Goal: Information Seeking & Learning: Check status

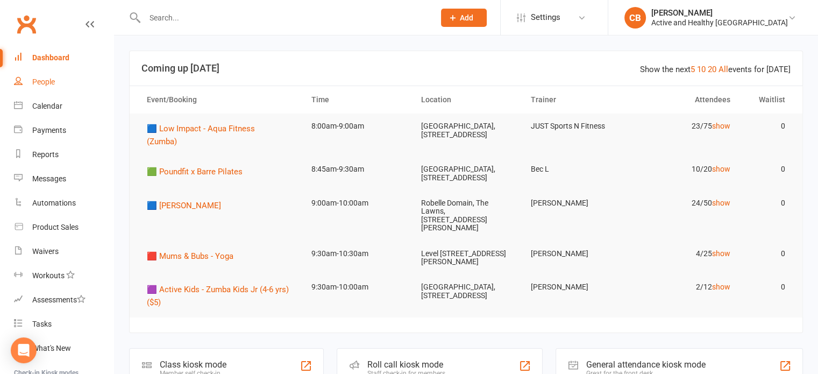
click at [52, 83] on div "People" at bounding box center [43, 81] width 23 height 9
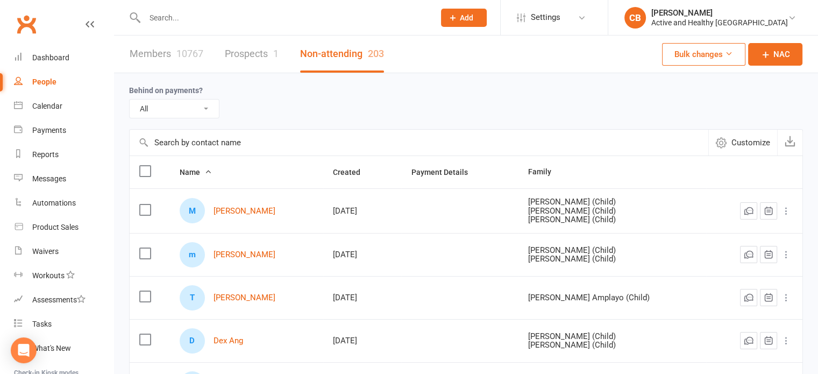
click at [213, 144] on input "text" at bounding box center [419, 143] width 579 height 26
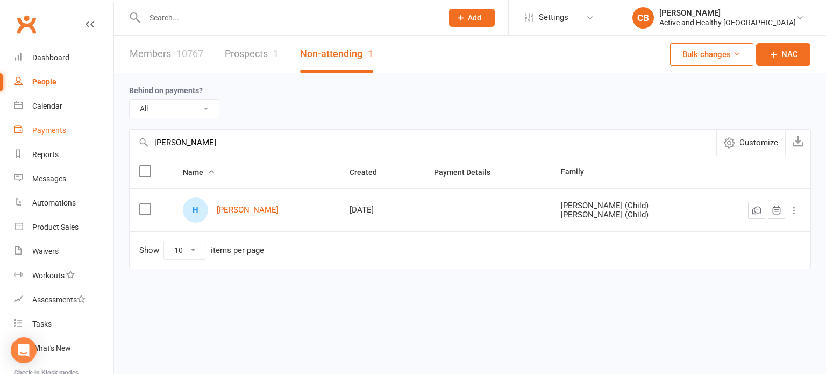
drag, startPoint x: 232, startPoint y: 140, endPoint x: 94, endPoint y: 138, distance: 137.7
click at [94, 138] on ui-view "Prospect Member Non-attending contact Class / event Appointment Task Membership…" at bounding box center [413, 157] width 826 height 308
type input "[PERSON_NAME]"
click at [147, 56] on link "Members 10767" at bounding box center [167, 53] width 74 height 37
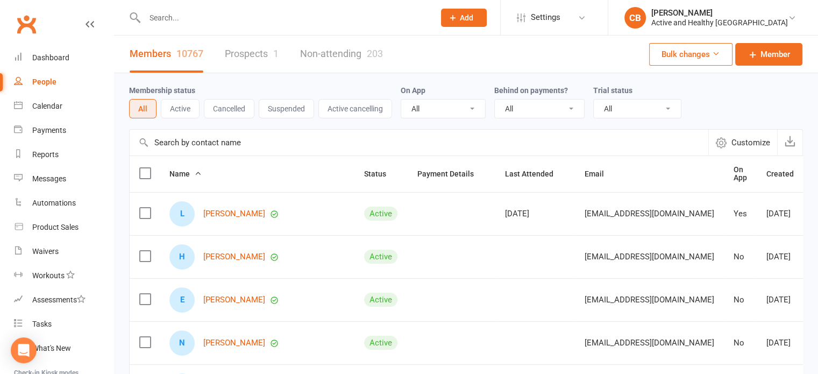
click at [235, 141] on input "text" at bounding box center [419, 143] width 579 height 26
paste input "gayle burm"
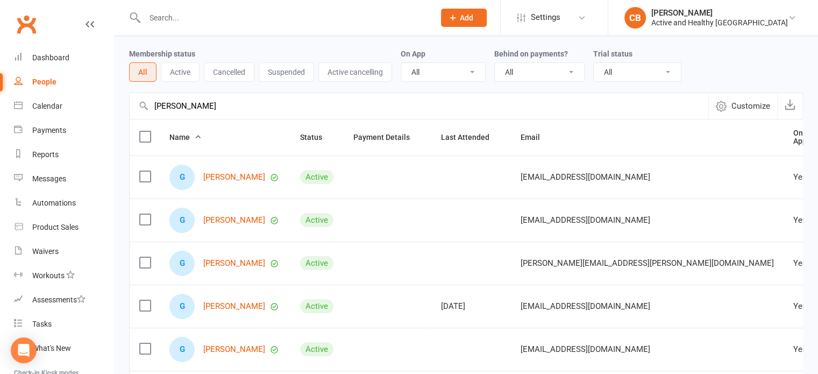
scroll to position [54, 0]
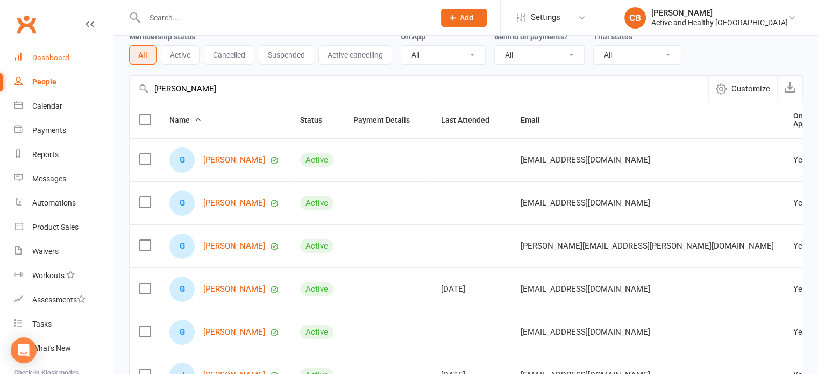
drag, startPoint x: 222, startPoint y: 85, endPoint x: 44, endPoint y: 63, distance: 179.3
click at [44, 63] on ui-view "Prospect Member Non-attending contact Class / event Appointment Task Membership…" at bounding box center [409, 298] width 818 height 699
type input "kiah miller"
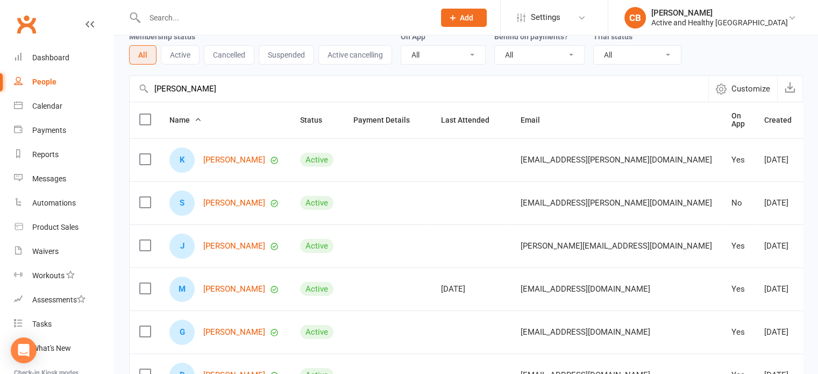
drag, startPoint x: 179, startPoint y: 92, endPoint x: 104, endPoint y: 91, distance: 74.7
click at [104, 91] on ui-view "Prospect Member Non-attending contact Class / event Appointment Task Membership…" at bounding box center [409, 298] width 818 height 699
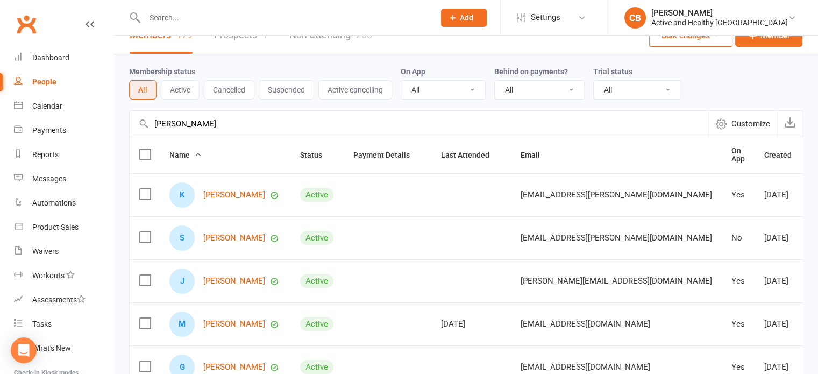
scroll to position [0, 0]
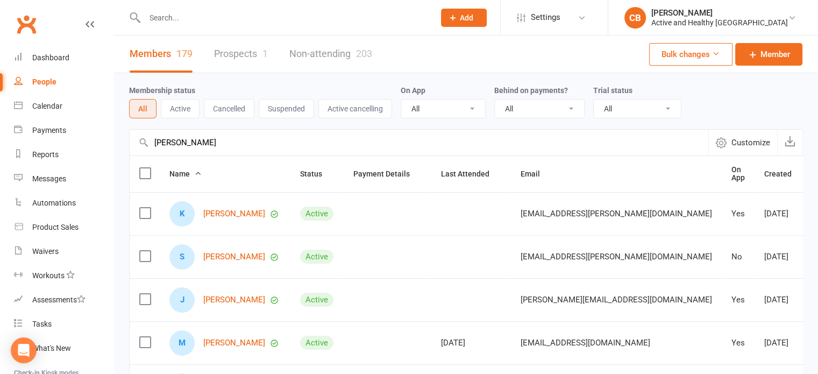
click at [318, 40] on link "Non-attending 203" at bounding box center [330, 53] width 83 height 37
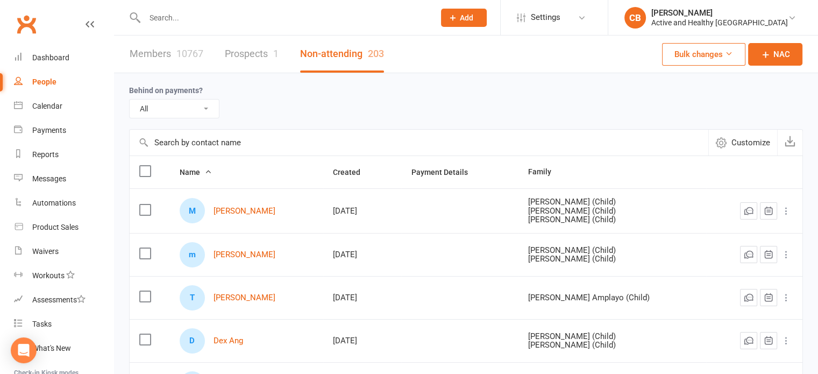
click at [196, 137] on input "text" at bounding box center [419, 143] width 579 height 26
paste input "kiah miller"
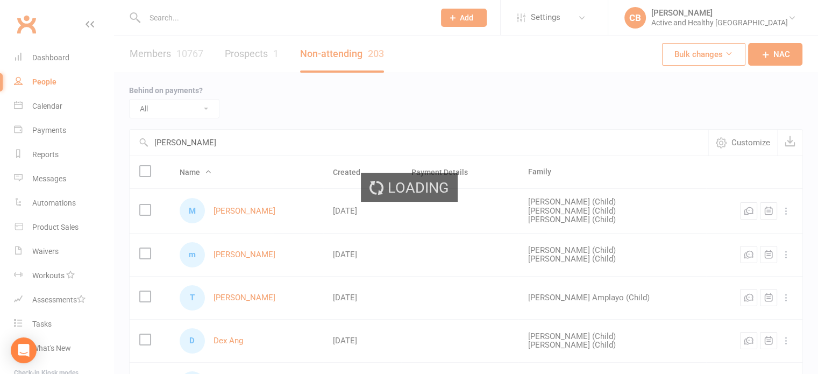
type input "kiah miller"
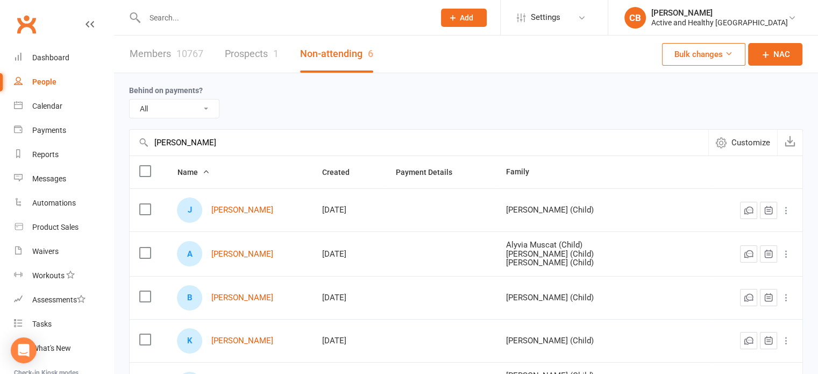
click at [166, 76] on div "Behind on payments? All No Yes" at bounding box center [466, 101] width 674 height 56
click at [168, 59] on link "Members 10767" at bounding box center [167, 53] width 74 height 37
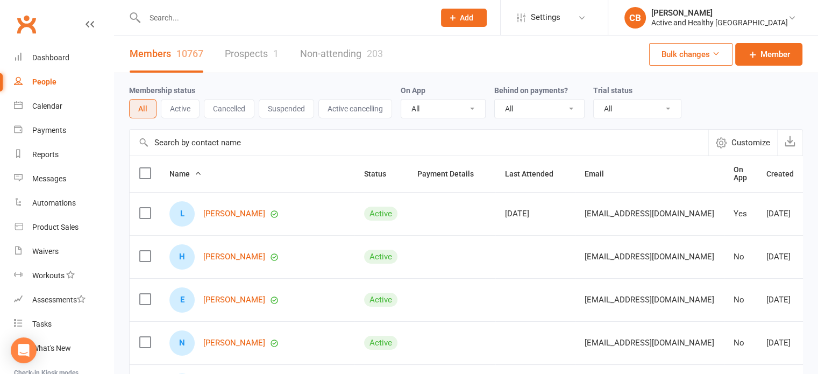
click at [236, 131] on input "text" at bounding box center [419, 143] width 579 height 26
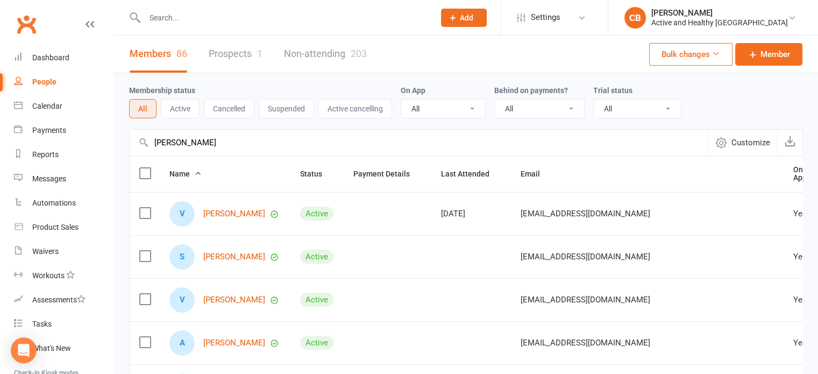
drag, startPoint x: 225, startPoint y: 139, endPoint x: 130, endPoint y: 130, distance: 95.6
click at [130, 130] on input "vicki stevens" at bounding box center [419, 143] width 579 height 26
type input "vicki stevens"
click at [361, 53] on div "203" at bounding box center [359, 53] width 16 height 11
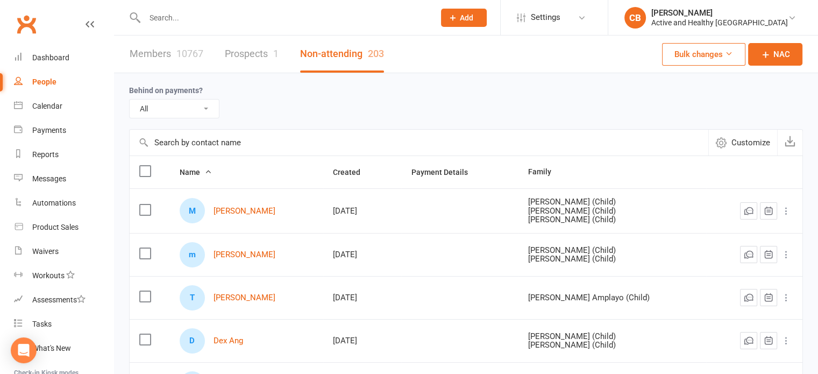
click at [194, 146] on input "text" at bounding box center [419, 143] width 579 height 26
paste input "vicki stevens"
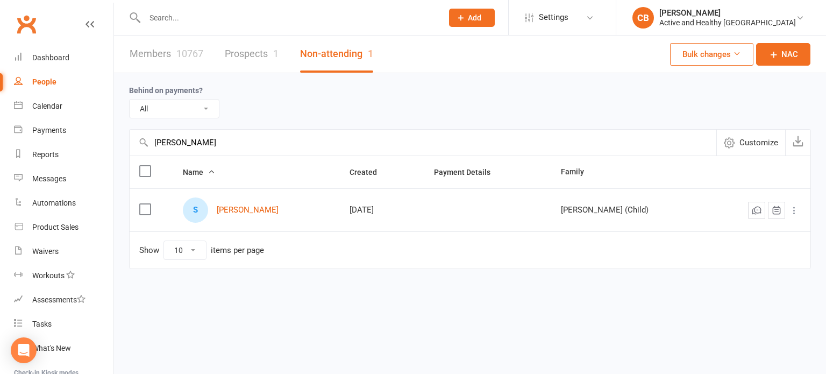
type input "vicki stevens"
click at [179, 61] on link "Members 10767" at bounding box center [167, 53] width 74 height 37
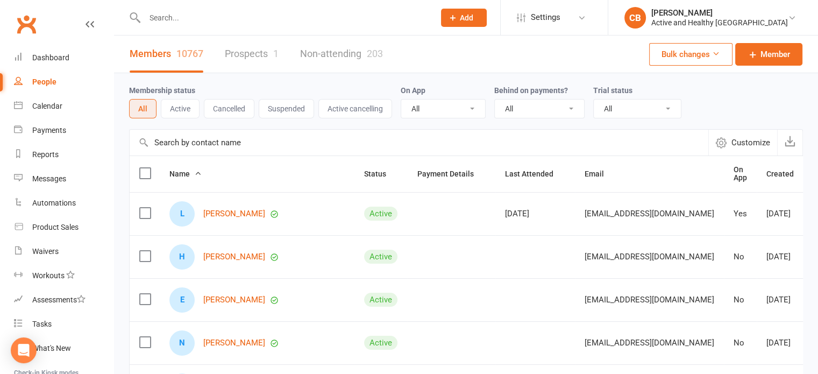
click at [187, 144] on input "text" at bounding box center [419, 143] width 579 height 26
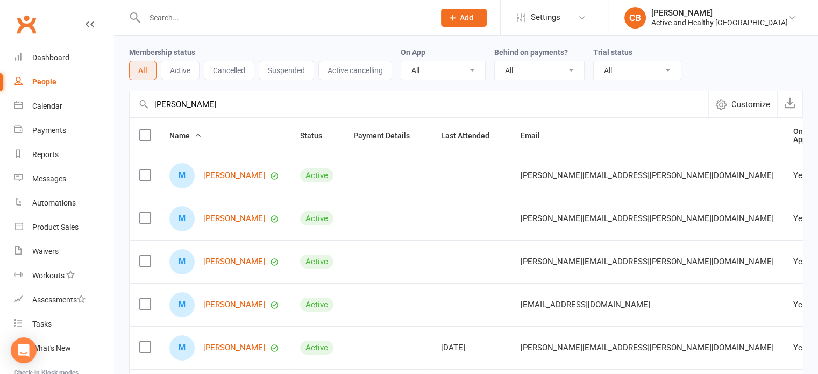
scroll to position [54, 0]
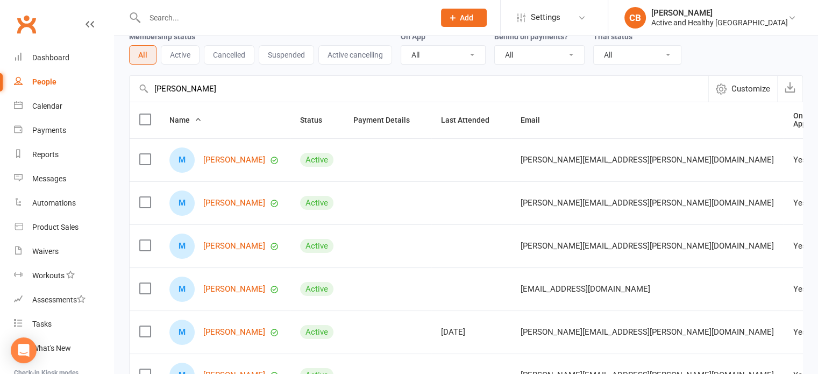
drag, startPoint x: 227, startPoint y: 88, endPoint x: 99, endPoint y: 73, distance: 129.3
click at [99, 73] on ui-view "Prospect Member Non-attending contact Class / event Appointment Task Membership…" at bounding box center [409, 298] width 818 height 699
click at [239, 88] on input "melanie diaz" at bounding box center [419, 89] width 579 height 26
drag, startPoint x: 217, startPoint y: 90, endPoint x: 145, endPoint y: 90, distance: 72.0
click at [145, 90] on div "melanie diaz Customize Export" at bounding box center [466, 88] width 674 height 26
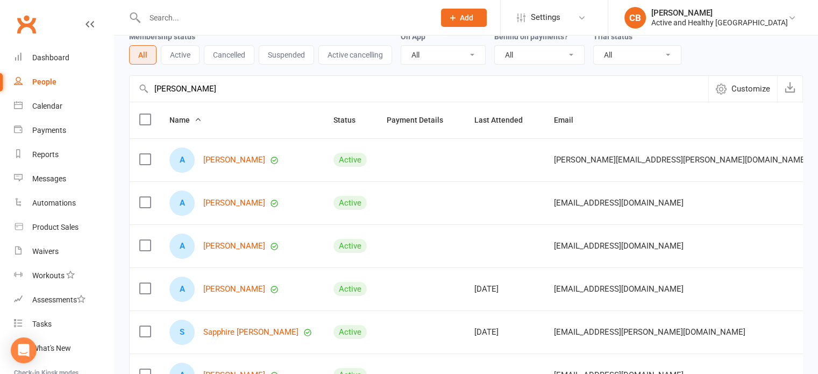
drag, startPoint x: 206, startPoint y: 81, endPoint x: 121, endPoint y: 68, distance: 86.4
click at [121, 68] on div "Membership status All Active Cancelled Suspended Active cancelling On App All Y…" at bounding box center [466, 320] width 704 height 602
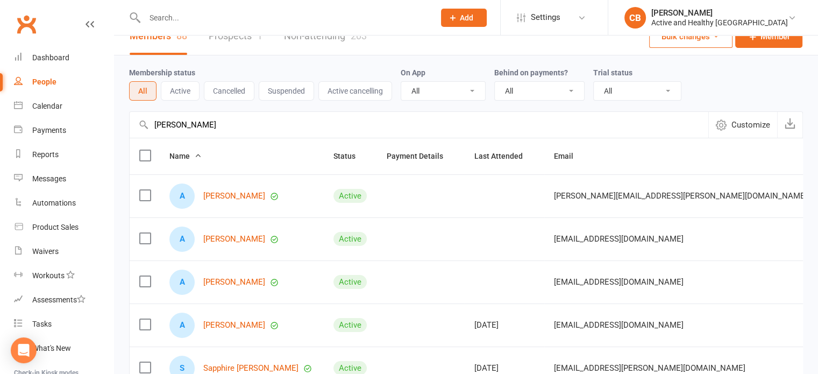
scroll to position [0, 0]
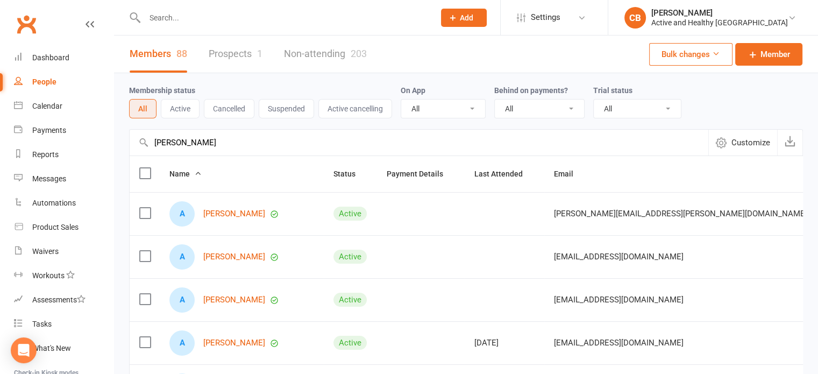
type input "alice finch"
click at [305, 48] on link "Non-attending 203" at bounding box center [325, 53] width 83 height 37
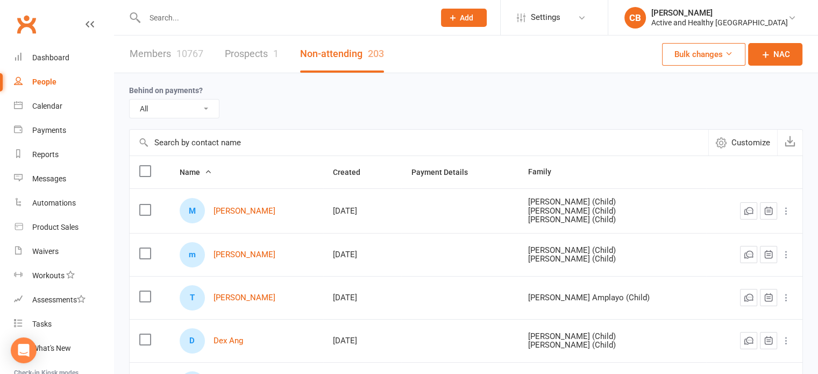
click at [209, 130] on input "text" at bounding box center [419, 143] width 579 height 26
paste input "alice finch"
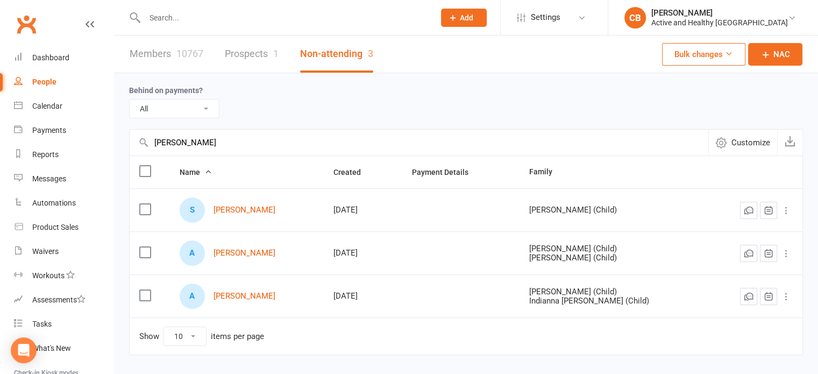
type input "alice finch"
drag, startPoint x: 158, startPoint y: 45, endPoint x: 163, endPoint y: 48, distance: 6.3
click at [158, 45] on link "Members 10767" at bounding box center [167, 53] width 74 height 37
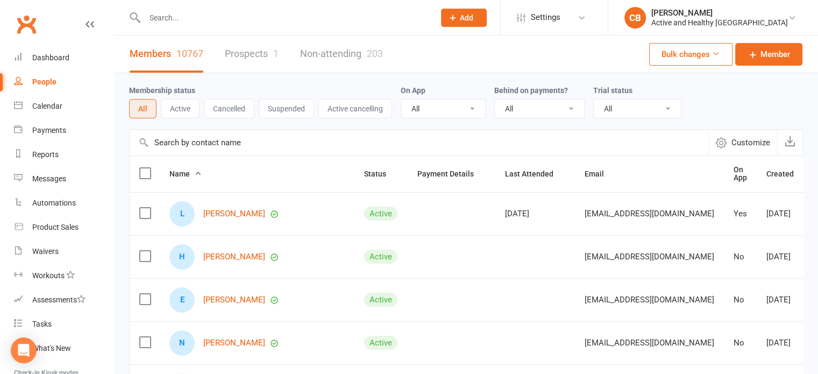
click at [241, 148] on input "text" at bounding box center [419, 143] width 579 height 26
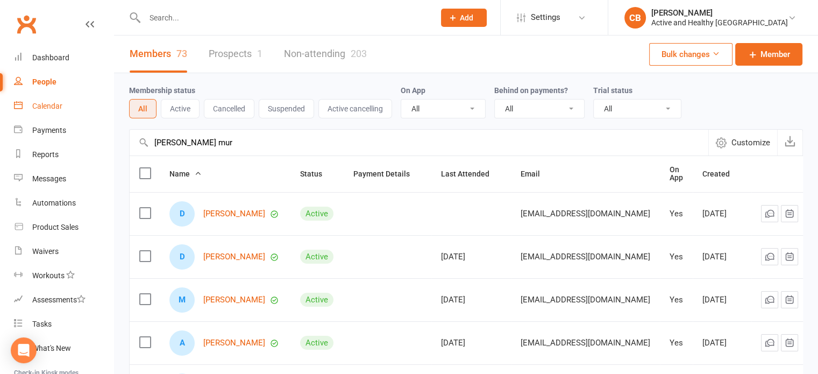
drag, startPoint x: 256, startPoint y: 135, endPoint x: 28, endPoint y: 106, distance: 229.2
click at [28, 106] on ui-view "Prospect Member Non-attending contact Class / event Appointment Task Membership…" at bounding box center [409, 352] width 818 height 699
type input "desleigh mur"
click at [337, 53] on link "Non-attending 203" at bounding box center [325, 53] width 83 height 37
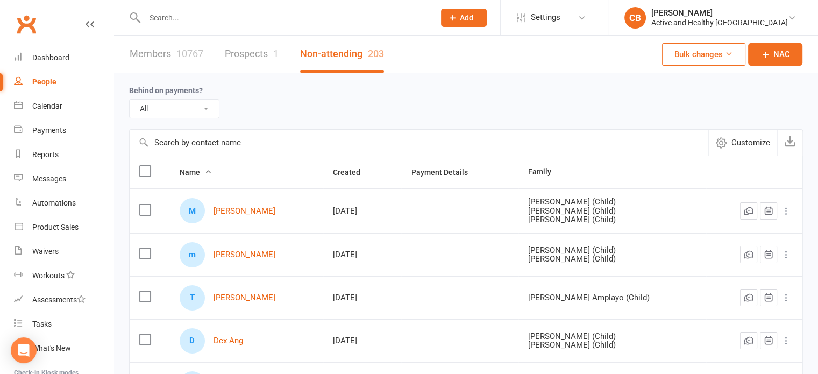
click at [204, 135] on input "text" at bounding box center [419, 143] width 579 height 26
paste input "desleigh mur"
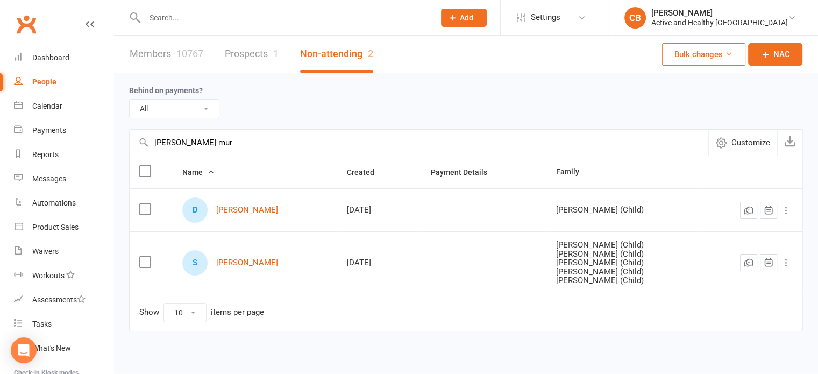
type input "desleigh mur"
click at [185, 51] on div "10767" at bounding box center [189, 53] width 27 height 11
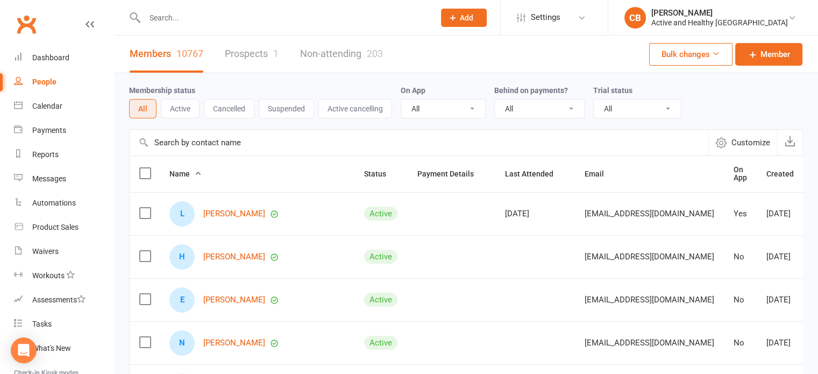
click at [224, 137] on input "text" at bounding box center [419, 143] width 579 height 26
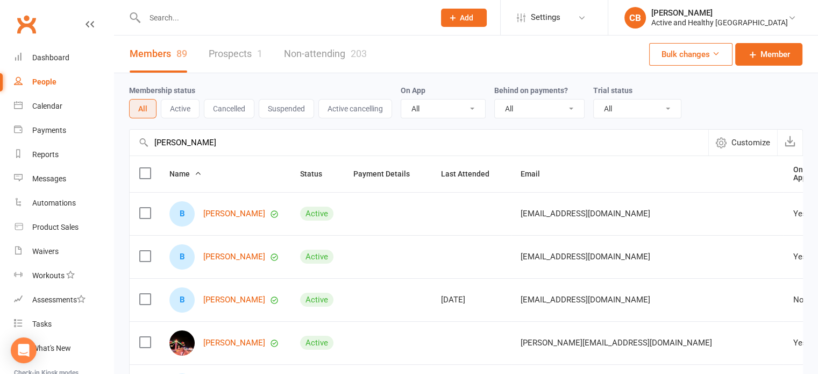
click at [233, 148] on input "betty jordam" at bounding box center [419, 143] width 579 height 26
drag, startPoint x: 244, startPoint y: 140, endPoint x: 103, endPoint y: 138, distance: 140.3
click at [103, 138] on ui-view "Prospect Member Non-attending contact Class / event Appointment Task Membership…" at bounding box center [409, 352] width 818 height 699
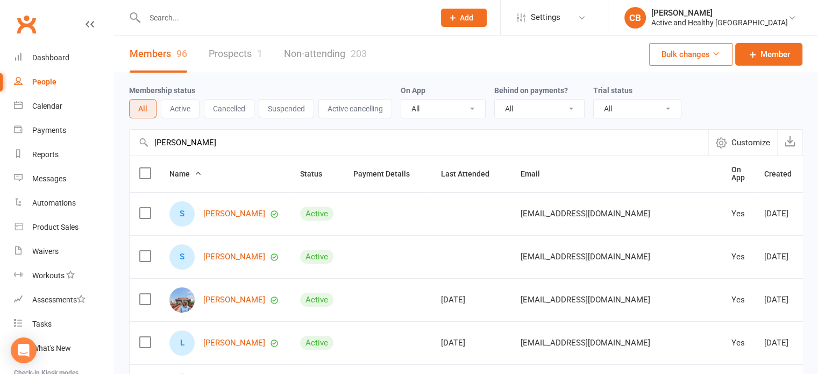
drag, startPoint x: 120, startPoint y: 137, endPoint x: 111, endPoint y: 135, distance: 9.7
click at [111, 135] on ui-view "Prospect Member Non-attending contact Class / event Appointment Task Membership…" at bounding box center [409, 352] width 818 height 699
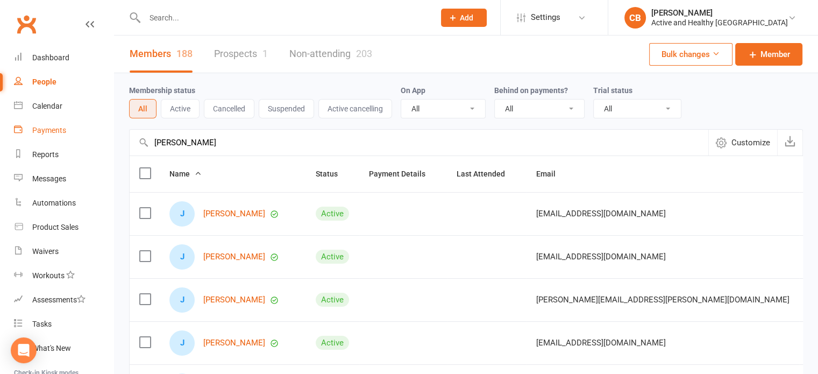
drag, startPoint x: 234, startPoint y: 146, endPoint x: 84, endPoint y: 139, distance: 150.2
click at [84, 139] on ui-view "Prospect Member Non-attending contact Class / event Appointment Task Membership…" at bounding box center [409, 352] width 818 height 699
type input "jennifer beckett"
click at [331, 49] on link "Non-attending 203" at bounding box center [330, 53] width 83 height 37
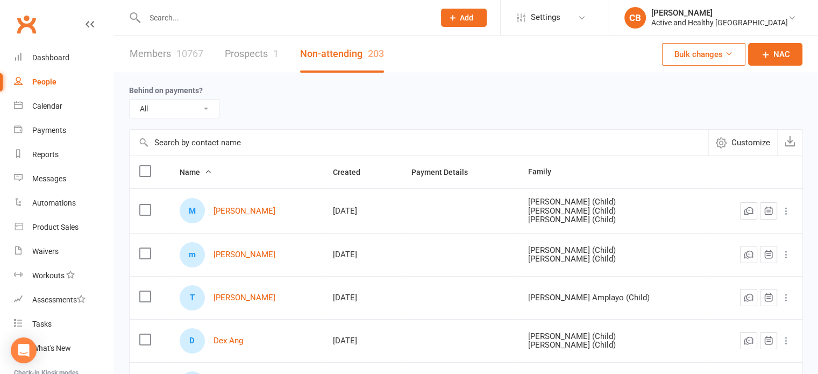
click at [220, 148] on input "text" at bounding box center [419, 143] width 579 height 26
paste input "jennifer beckett"
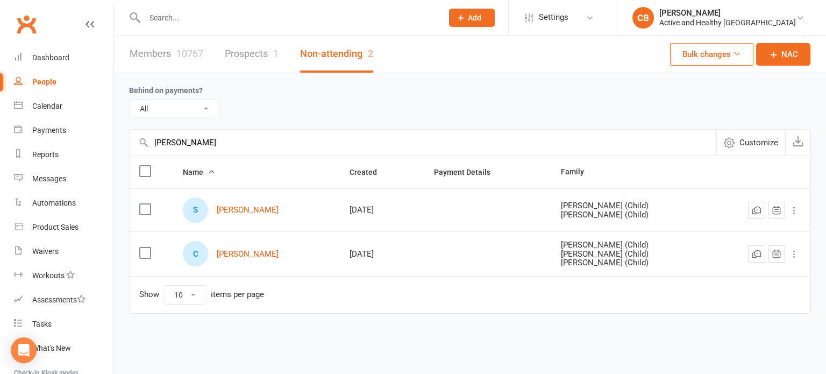
type input "jennifer beckett"
click at [165, 51] on link "Members 10767" at bounding box center [167, 53] width 74 height 37
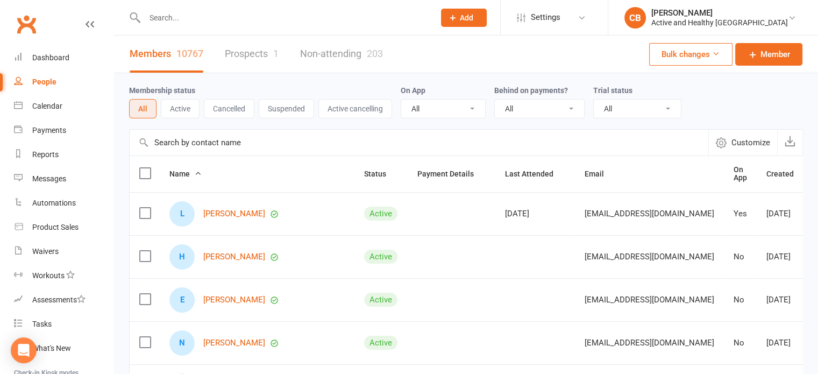
click at [226, 139] on input "text" at bounding box center [419, 143] width 579 height 26
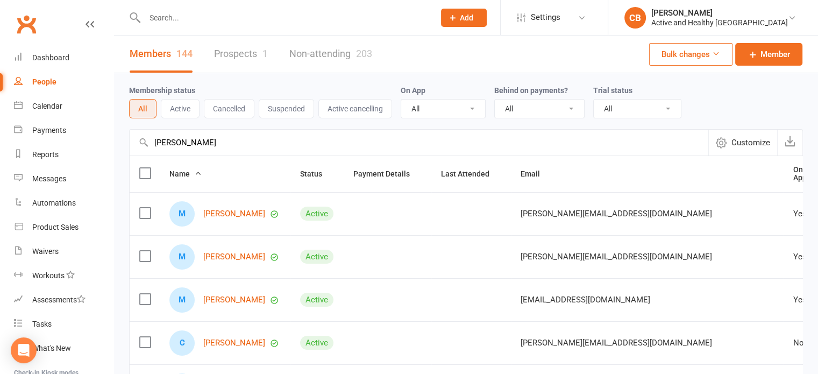
drag, startPoint x: 227, startPoint y: 134, endPoint x: 157, endPoint y: 133, distance: 69.9
click at [157, 133] on input "melanie senar" at bounding box center [419, 143] width 579 height 26
drag, startPoint x: 249, startPoint y: 153, endPoint x: 249, endPoint y: 144, distance: 8.6
click at [249, 153] on input "melanie senar" at bounding box center [419, 143] width 579 height 26
drag, startPoint x: 226, startPoint y: 141, endPoint x: 102, endPoint y: 140, distance: 123.7
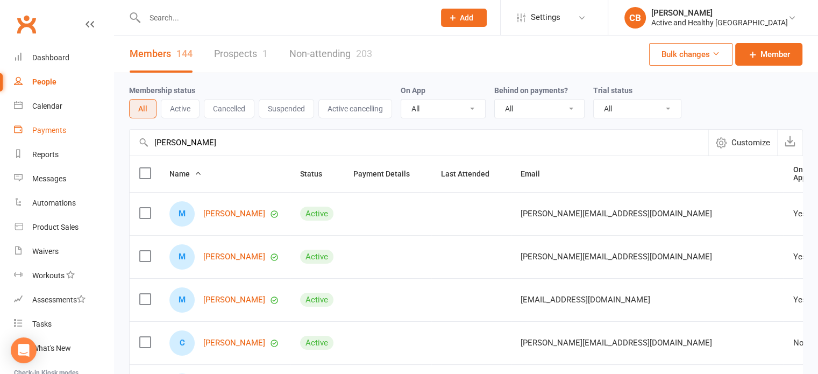
click at [102, 140] on ui-view "Prospect Member Non-attending contact Class / event Appointment Task Membership…" at bounding box center [409, 352] width 818 height 699
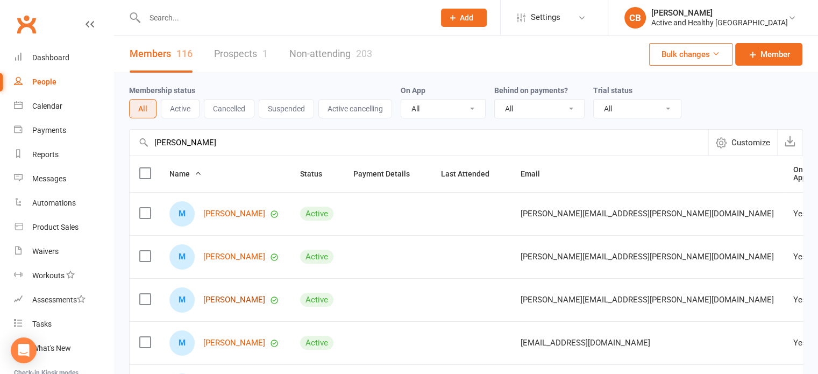
type input "melanie diaz"
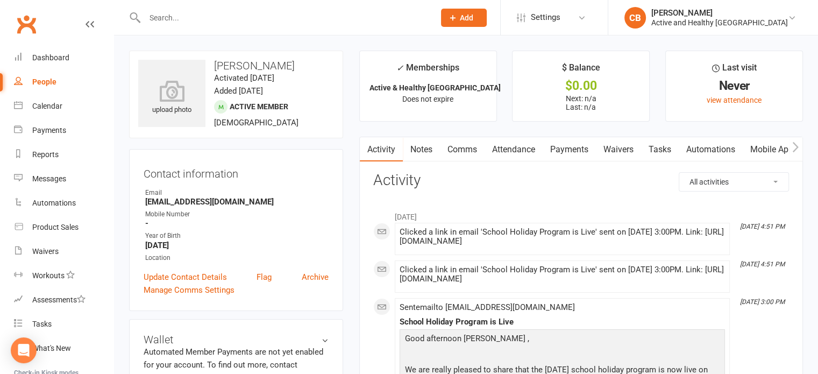
click at [767, 144] on link "Mobile App" at bounding box center [772, 149] width 58 height 25
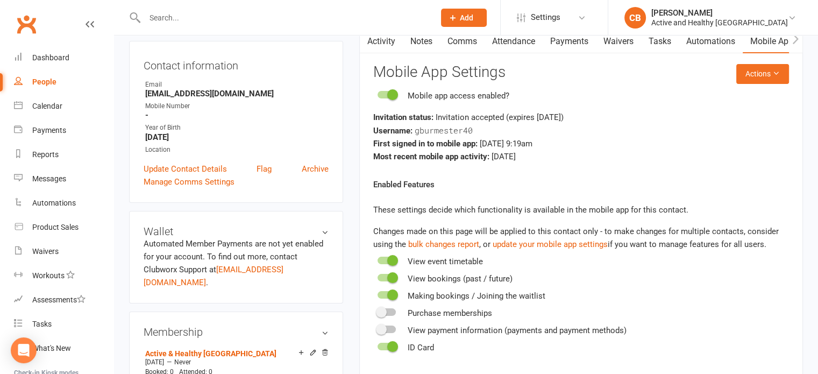
scroll to position [108, 0]
click at [517, 44] on link "Attendance" at bounding box center [513, 42] width 58 height 25
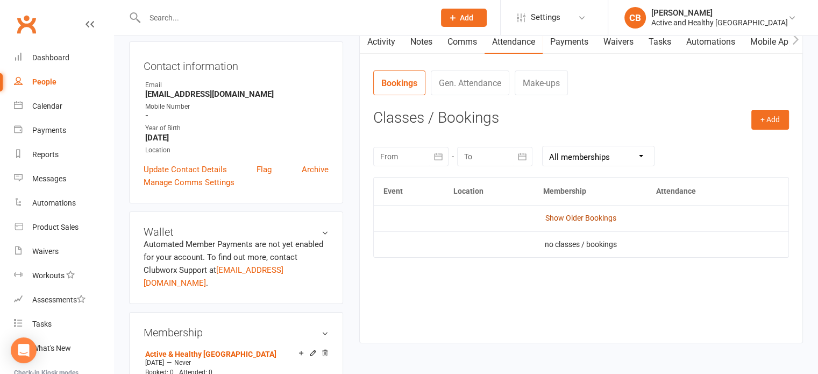
click at [557, 218] on link "Show Older Bookings" at bounding box center [580, 217] width 71 height 9
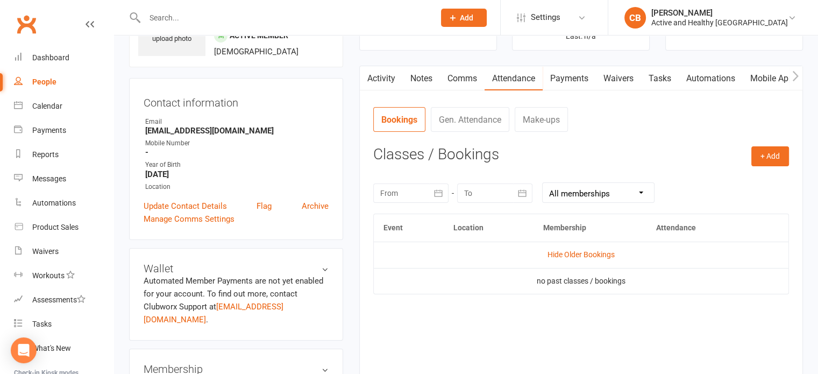
scroll to position [54, 0]
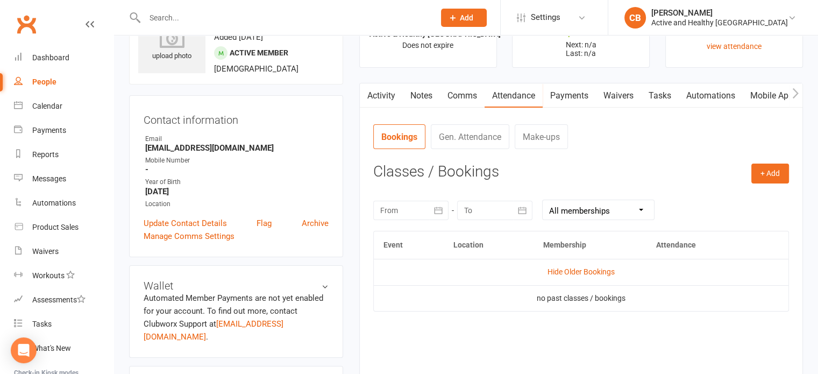
click at [767, 92] on link "Mobile App" at bounding box center [772, 95] width 58 height 25
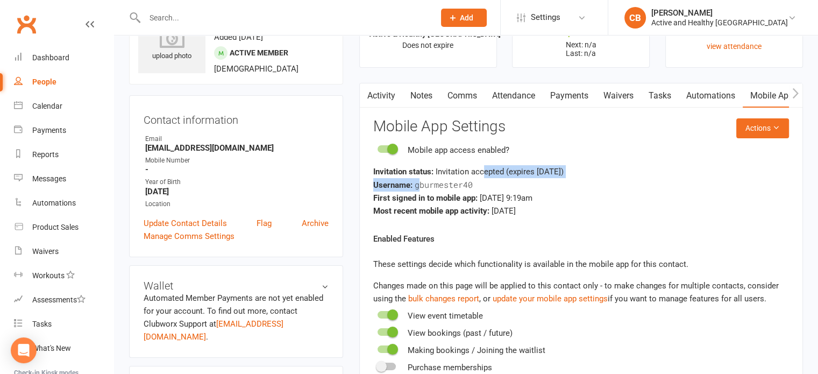
drag, startPoint x: 419, startPoint y: 184, endPoint x: 488, endPoint y: 175, distance: 70.0
click at [488, 175] on div "Invitation status: Invitation accepted (expires 2 years ago ) Username: gburmes…" at bounding box center [581, 191] width 416 height 52
click at [548, 187] on div "Username: gburmester40" at bounding box center [581, 184] width 416 height 13
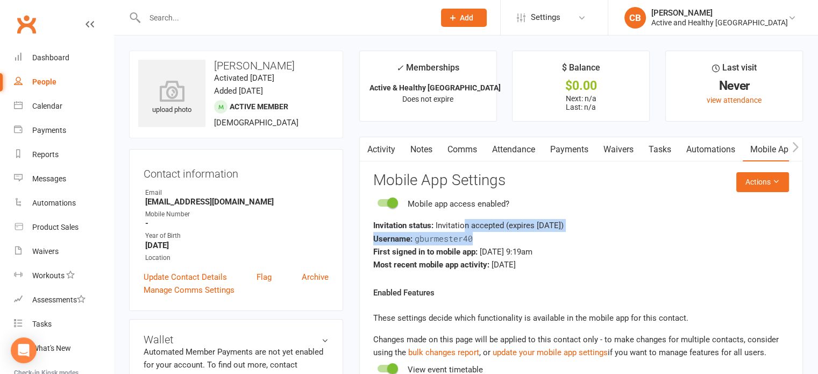
drag, startPoint x: 466, startPoint y: 225, endPoint x: 654, endPoint y: 234, distance: 187.9
click at [654, 234] on div "Invitation status: Invitation accepted (expires 2 years ago ) Username: gburmes…" at bounding box center [581, 245] width 416 height 52
click at [659, 239] on div "Username: gburmester40" at bounding box center [581, 238] width 416 height 13
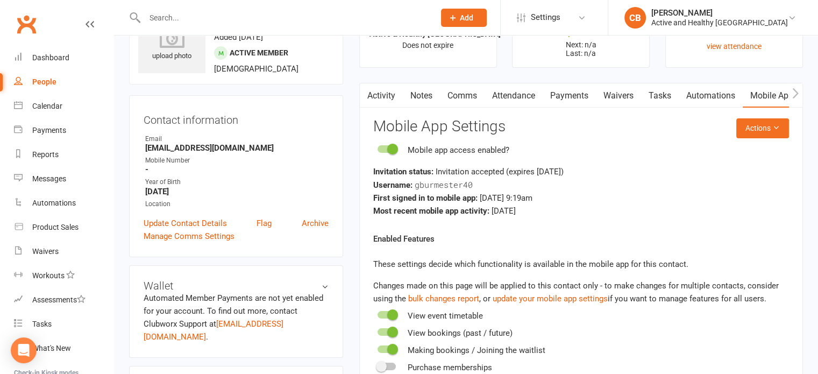
drag, startPoint x: 493, startPoint y: 213, endPoint x: 558, endPoint y: 215, distance: 65.6
click at [558, 215] on div "Most recent mobile app activity: 2 years ago" at bounding box center [581, 210] width 416 height 13
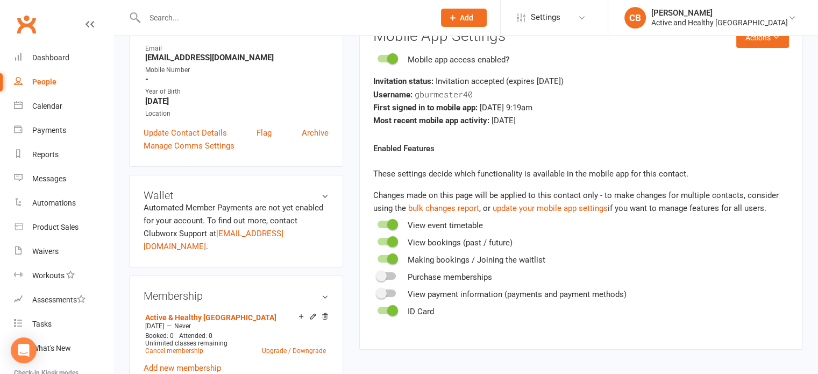
scroll to position [0, 0]
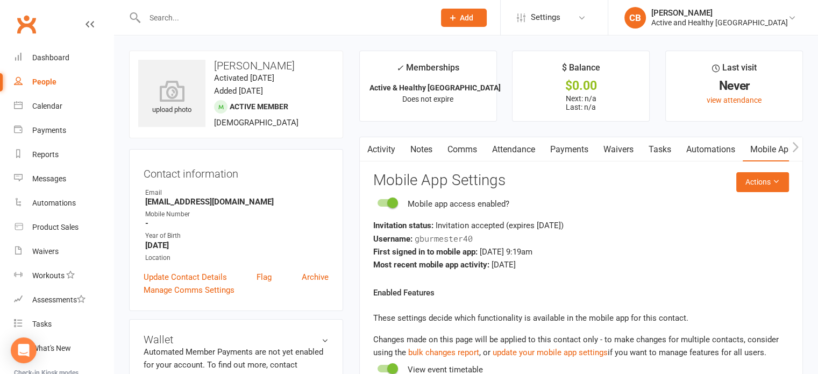
click at [400, 146] on link "Activity" at bounding box center [381, 149] width 43 height 25
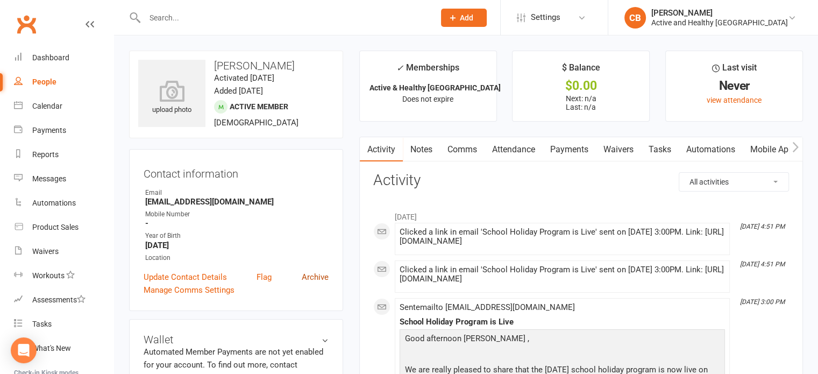
click at [323, 273] on link "Archive" at bounding box center [315, 276] width 27 height 13
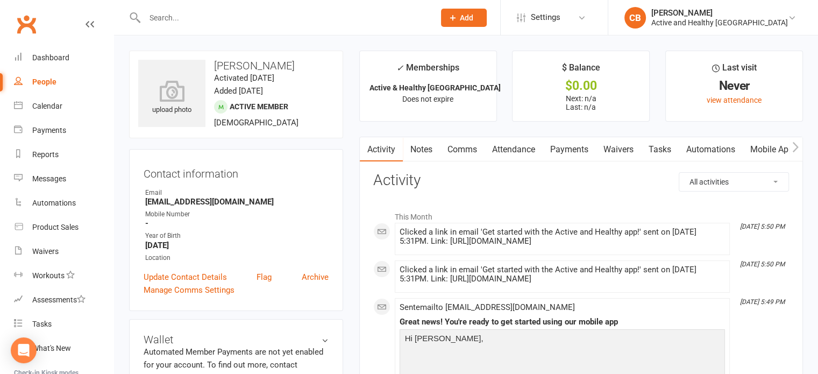
drag, startPoint x: 467, startPoint y: 223, endPoint x: 644, endPoint y: 238, distance: 177.5
click at [644, 238] on li "Aug 11, 5:50 PM Clicked a link in email 'Get started with the Active and Health…" at bounding box center [562, 239] width 335 height 32
click at [617, 247] on div "Clicked a link in email 'Get started with the Active and Healthy app!' sent on …" at bounding box center [561, 238] width 325 height 23
click at [755, 142] on link "Mobile App" at bounding box center [772, 149] width 58 height 25
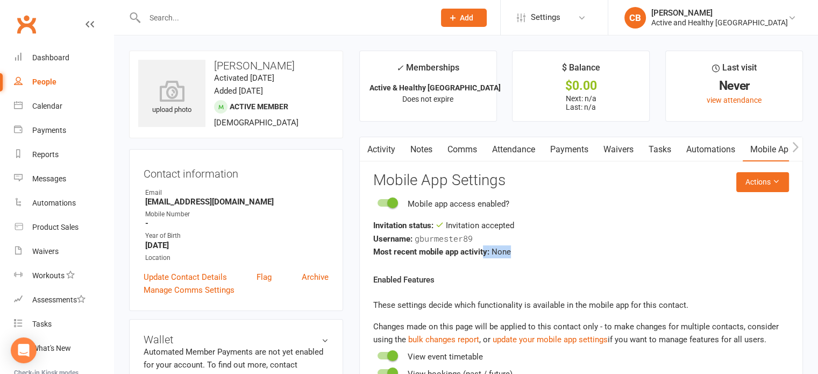
drag, startPoint x: 483, startPoint y: 253, endPoint x: 540, endPoint y: 245, distance: 57.5
click at [540, 245] on div "Most recent mobile app activity: None" at bounding box center [581, 251] width 416 height 13
click at [551, 260] on react-component "Actions Mobile App Settings Mobile app access enabled? Invitation status: Invit…" at bounding box center [581, 310] width 416 height 277
click at [458, 155] on link "Comms" at bounding box center [462, 149] width 45 height 25
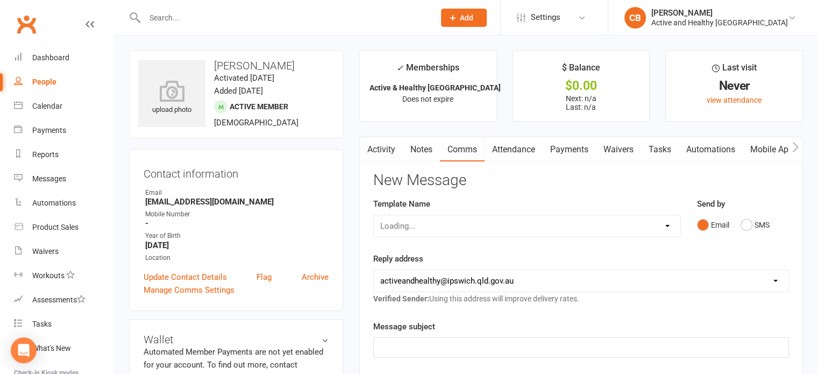
click at [529, 154] on link "Attendance" at bounding box center [513, 149] width 58 height 25
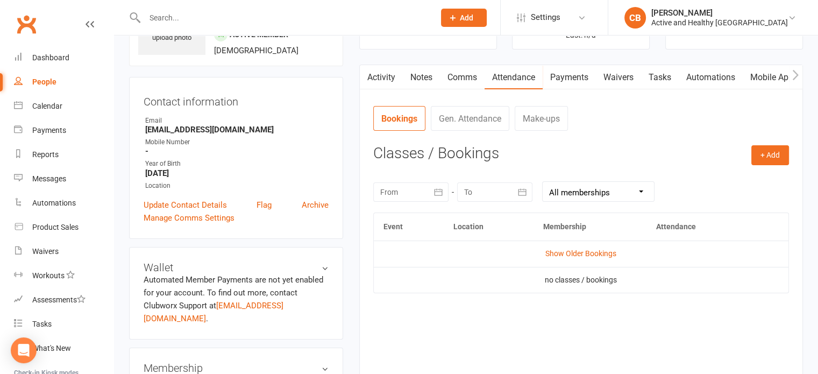
scroll to position [161, 0]
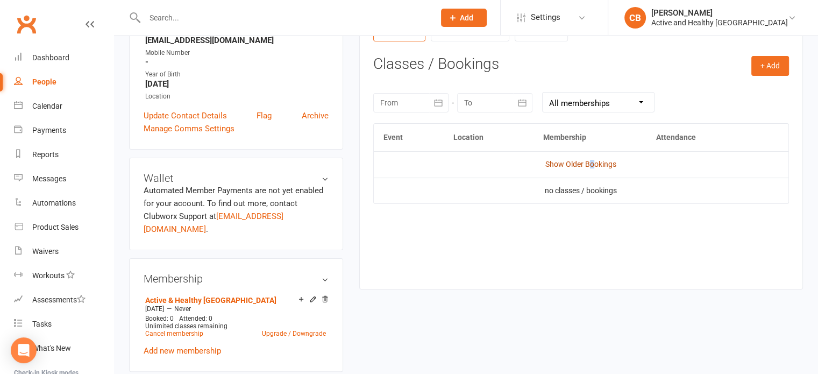
click at [592, 166] on link "Show Older Bookings" at bounding box center [580, 164] width 71 height 9
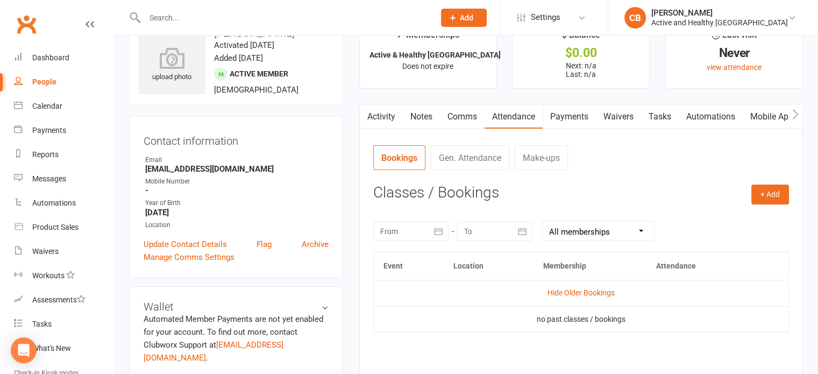
scroll to position [0, 0]
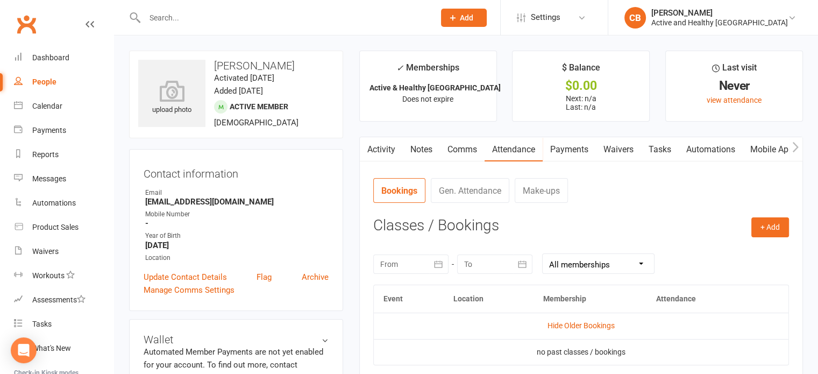
click at [712, 147] on link "Automations" at bounding box center [711, 149] width 64 height 25
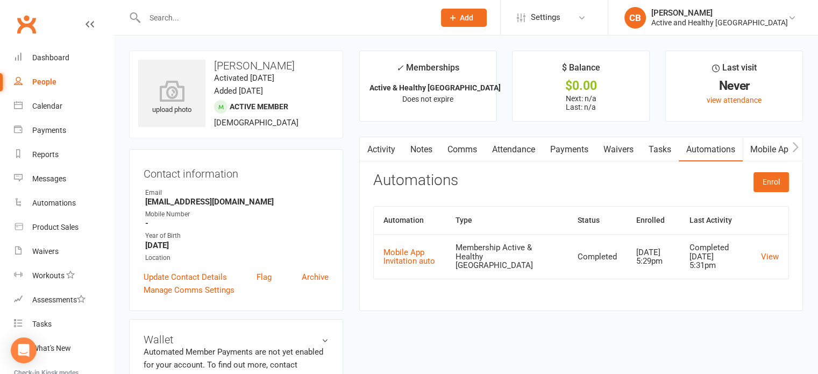
click at [772, 147] on link "Mobile App" at bounding box center [772, 149] width 58 height 25
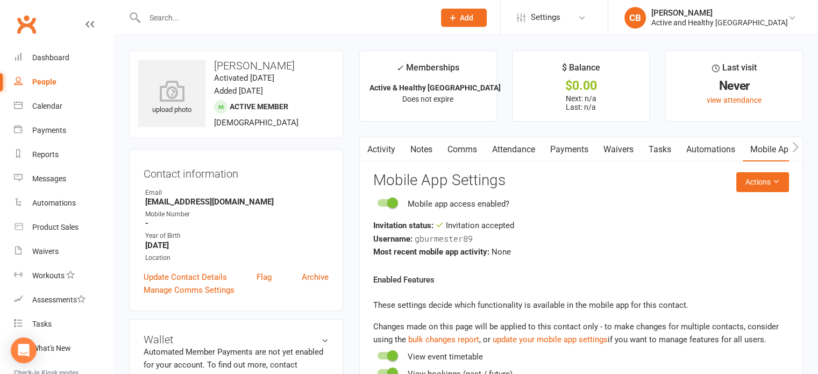
click at [383, 138] on link "Activity" at bounding box center [381, 149] width 43 height 25
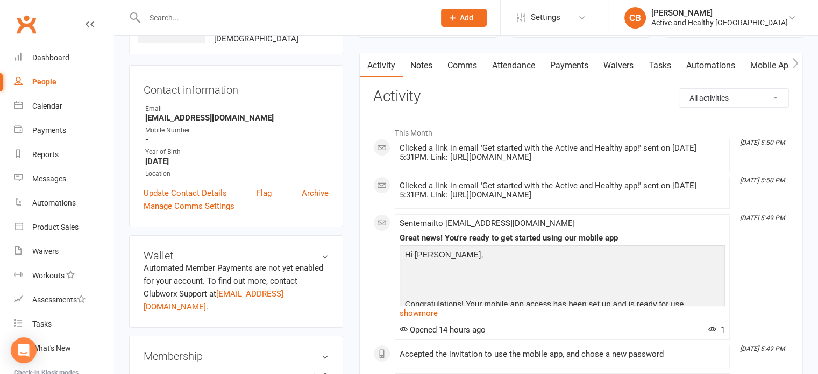
scroll to position [108, 0]
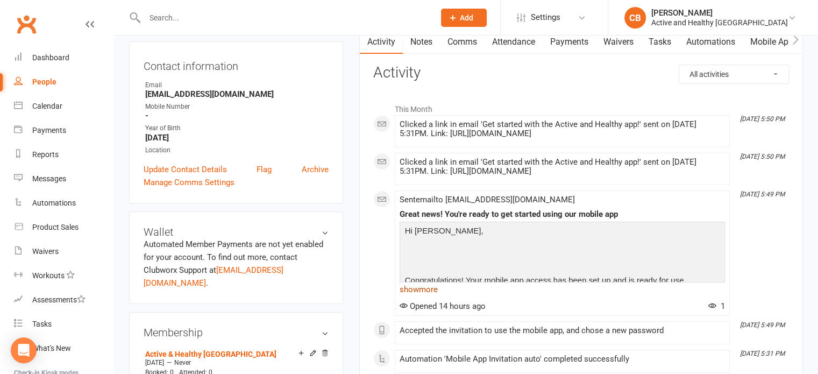
click at [430, 290] on link "show more" at bounding box center [561, 289] width 325 height 15
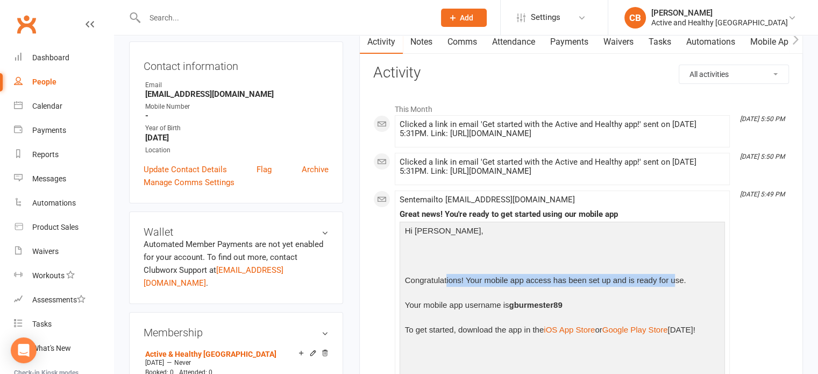
drag, startPoint x: 446, startPoint y: 277, endPoint x: 676, endPoint y: 273, distance: 230.2
click at [676, 274] on p "Congratulations! Your mobile app access has been set up and is ready for use." at bounding box center [562, 282] width 320 height 16
click at [576, 304] on p "Your mobile app username is gburmester89" at bounding box center [562, 306] width 320 height 16
drag, startPoint x: 699, startPoint y: 275, endPoint x: 383, endPoint y: 225, distance: 320.2
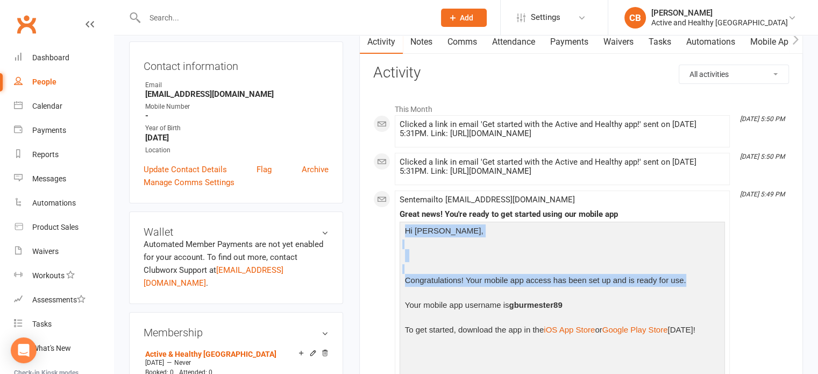
click at [608, 249] on p at bounding box center [562, 257] width 320 height 16
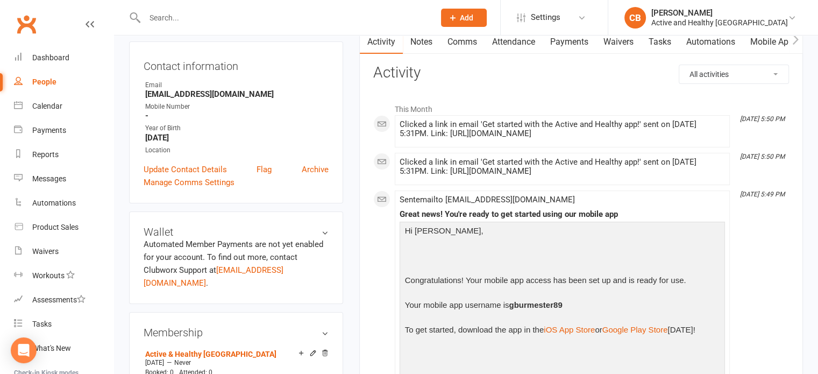
scroll to position [54, 0]
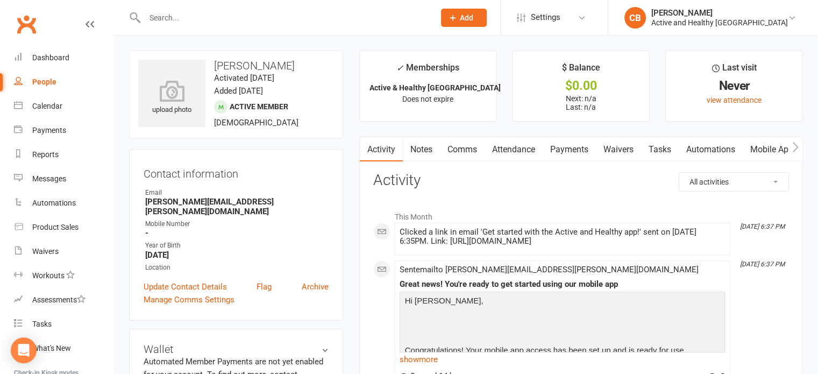
click at [777, 148] on link "Mobile App" at bounding box center [772, 149] width 58 height 25
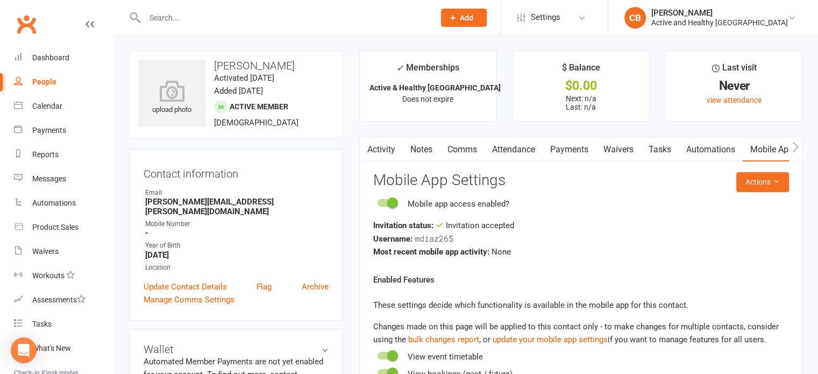
click at [573, 141] on link "Payments" at bounding box center [569, 149] width 53 height 25
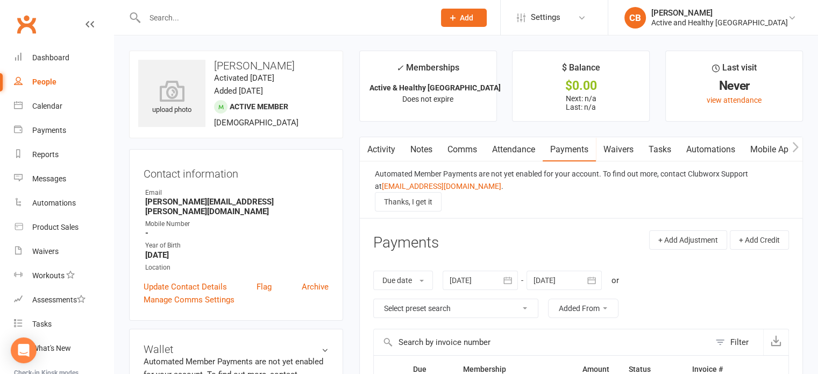
click at [623, 143] on link "Waivers" at bounding box center [618, 149] width 45 height 25
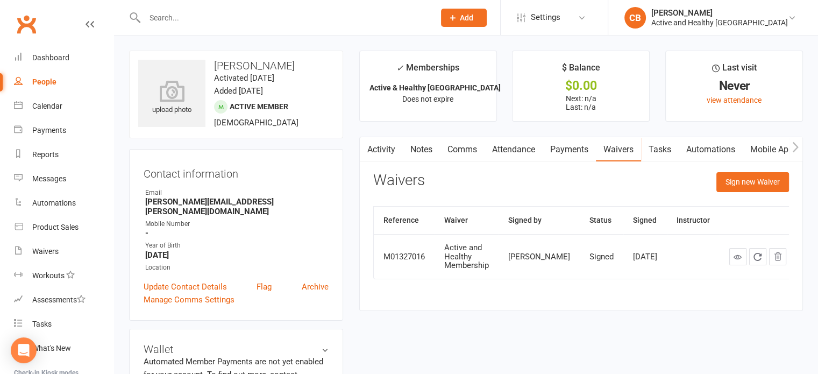
click at [513, 152] on link "Attendance" at bounding box center [513, 149] width 58 height 25
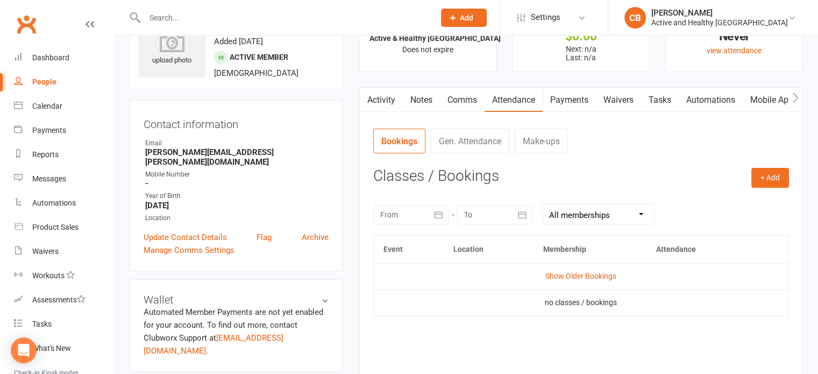
scroll to position [108, 0]
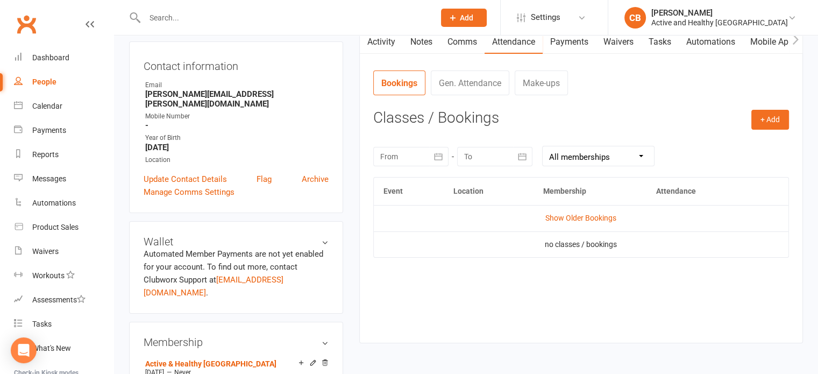
click at [593, 222] on td "Show Older Bookings" at bounding box center [581, 218] width 415 height 26
click at [596, 213] on link "Show Older Bookings" at bounding box center [580, 217] width 71 height 9
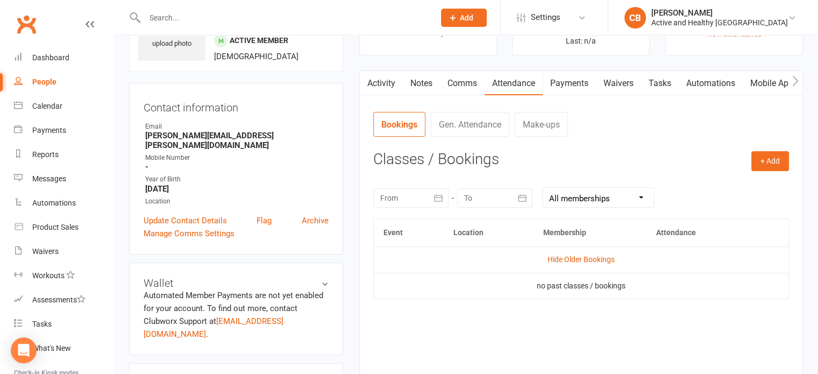
scroll to position [0, 0]
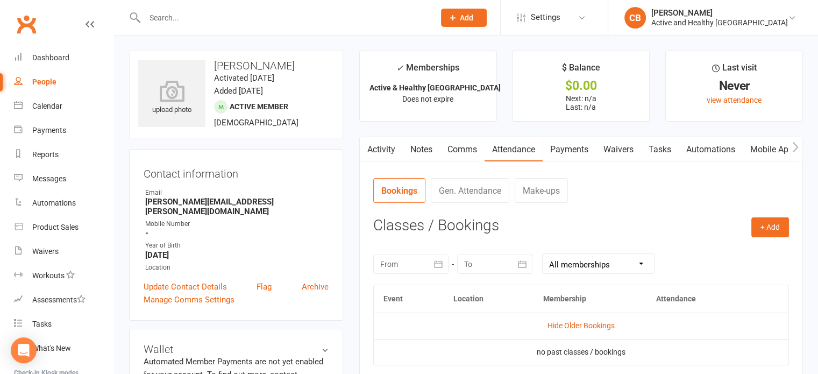
click at [751, 148] on link "Mobile App" at bounding box center [772, 149] width 58 height 25
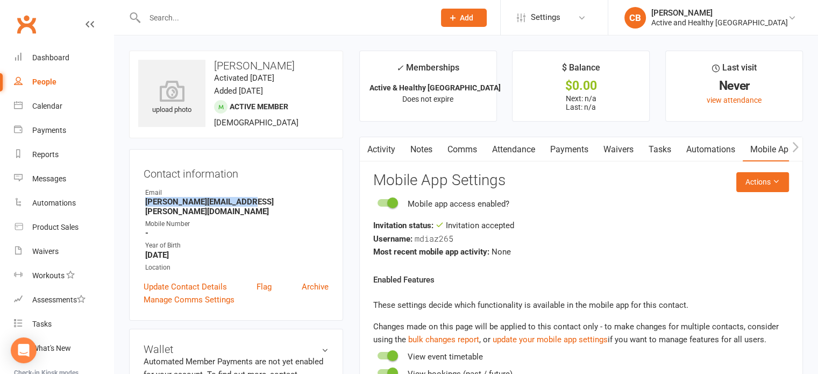
drag, startPoint x: 250, startPoint y: 203, endPoint x: 142, endPoint y: 202, distance: 108.1
click at [142, 202] on div "Contact information Owner Email Diaz.m.melanie@gmail.com Mobile Number - Year o…" at bounding box center [236, 235] width 214 height 172
copy strong "Diaz.m.melanie@gmail.com"
drag, startPoint x: 230, startPoint y: 223, endPoint x: 393, endPoint y: 185, distance: 167.2
click at [230, 228] on strong "-" at bounding box center [236, 233] width 183 height 10
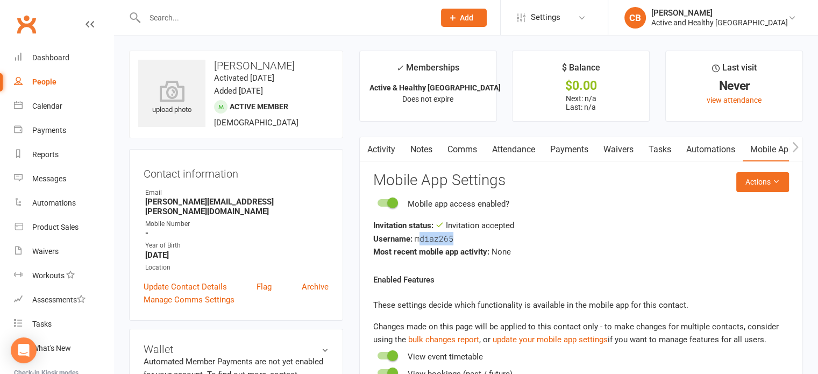
drag, startPoint x: 417, startPoint y: 236, endPoint x: 473, endPoint y: 233, distance: 56.5
click at [473, 233] on div "Username: mdiaz265" at bounding box center [581, 238] width 416 height 13
click at [559, 226] on div "Invitation status: Invitation accepted" at bounding box center [581, 225] width 416 height 13
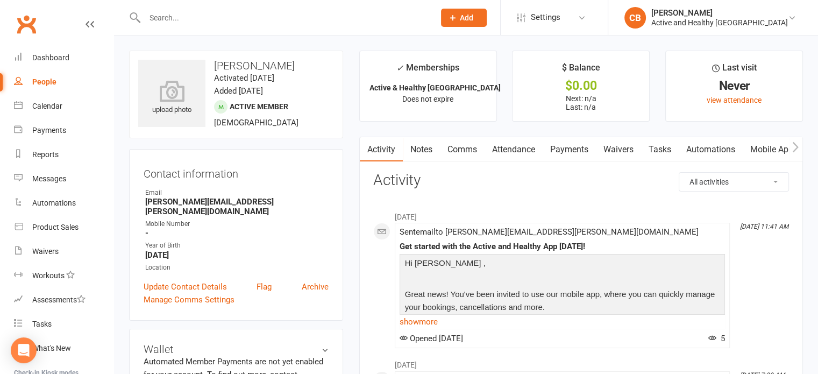
click at [765, 142] on link "Mobile App" at bounding box center [772, 149] width 58 height 25
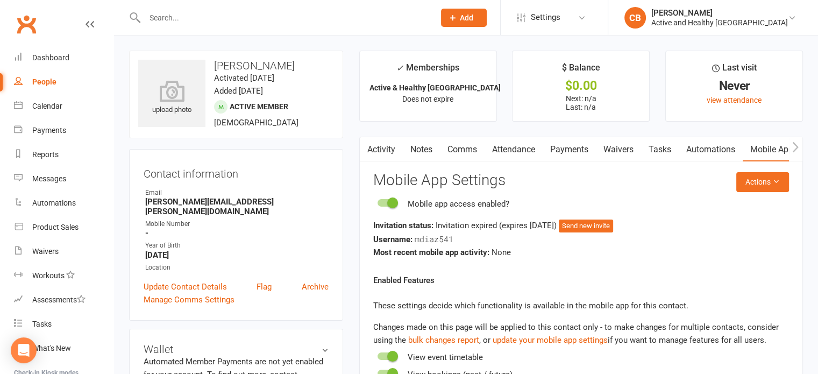
click at [525, 146] on link "Attendance" at bounding box center [513, 149] width 58 height 25
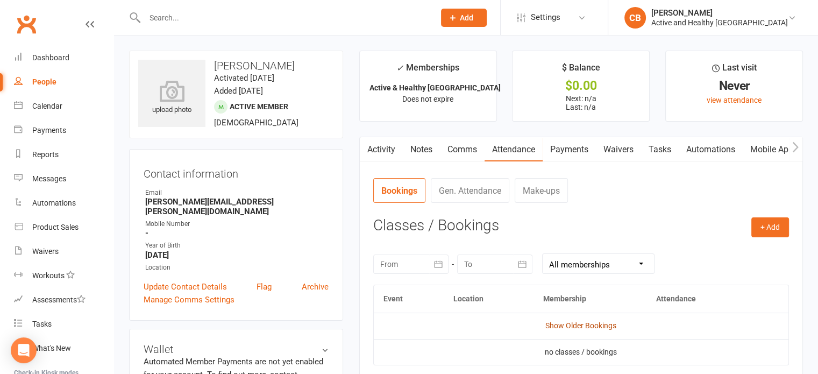
click at [586, 324] on link "Show Older Bookings" at bounding box center [580, 325] width 71 height 9
click at [315, 280] on link "Archive" at bounding box center [315, 286] width 27 height 13
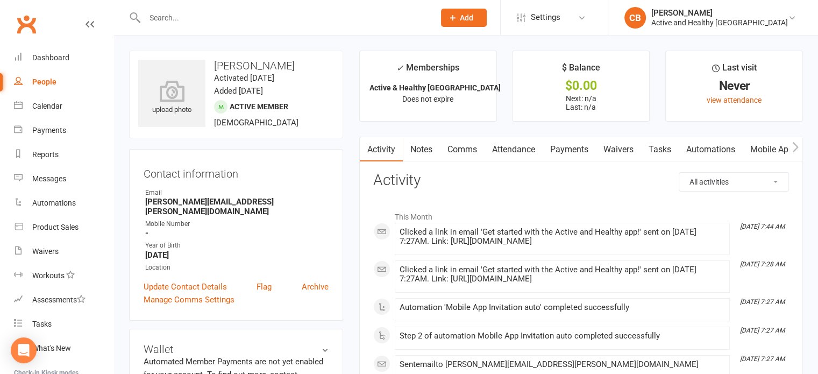
click at [747, 148] on link "Mobile App" at bounding box center [772, 149] width 58 height 25
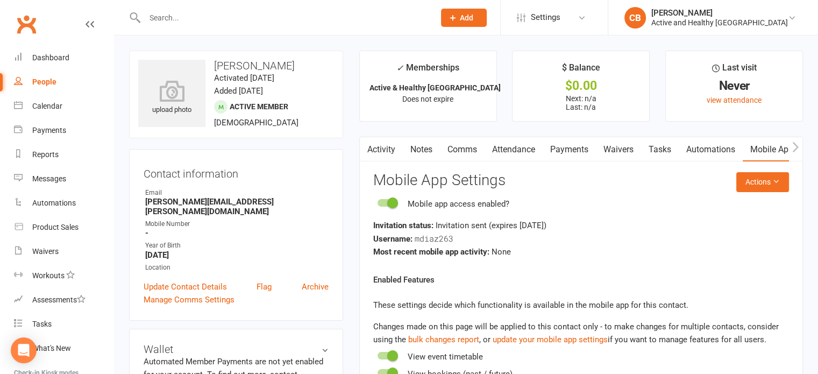
click at [565, 147] on link "Payments" at bounding box center [569, 149] width 53 height 25
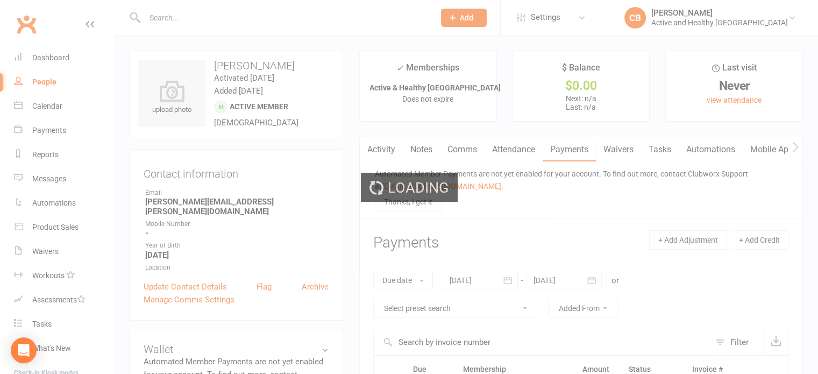
click at [512, 148] on link "Attendance" at bounding box center [513, 149] width 58 height 25
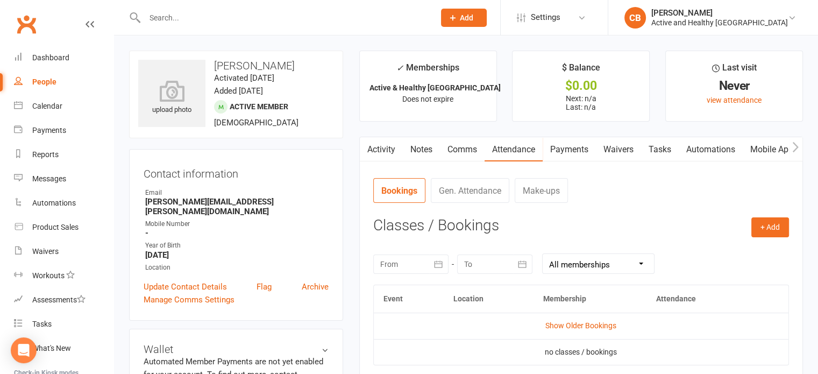
click at [572, 317] on td "Show Older Bookings" at bounding box center [581, 325] width 415 height 26
click at [576, 320] on td "Show Older Bookings" at bounding box center [581, 325] width 415 height 26
click at [607, 323] on link "Show Older Bookings" at bounding box center [580, 325] width 71 height 9
click at [774, 149] on link "Mobile App" at bounding box center [772, 149] width 58 height 25
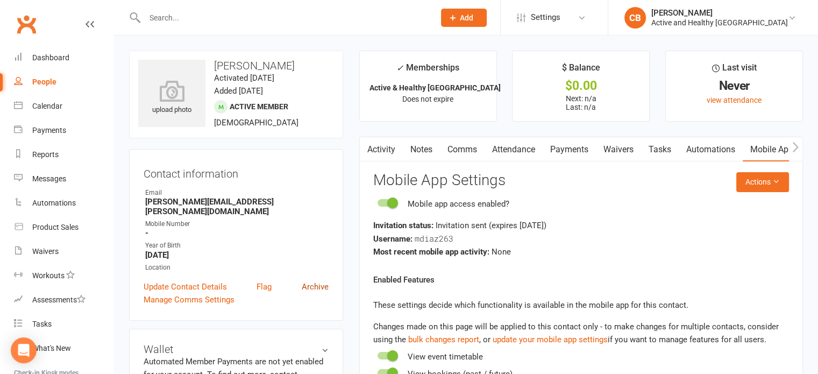
click at [312, 280] on link "Archive" at bounding box center [315, 286] width 27 height 13
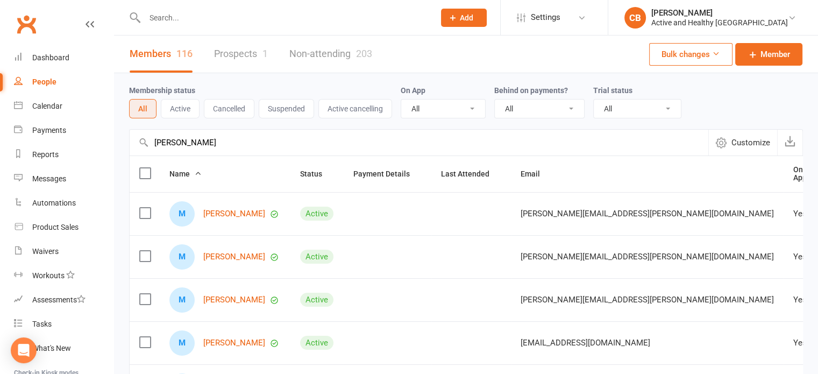
drag, startPoint x: 230, startPoint y: 147, endPoint x: 106, endPoint y: 139, distance: 123.9
click at [106, 139] on ui-view "Prospect Member Non-attending contact Class / event Appointment Task Membership…" at bounding box center [409, 352] width 818 height 699
type input "[PERSON_NAME]"
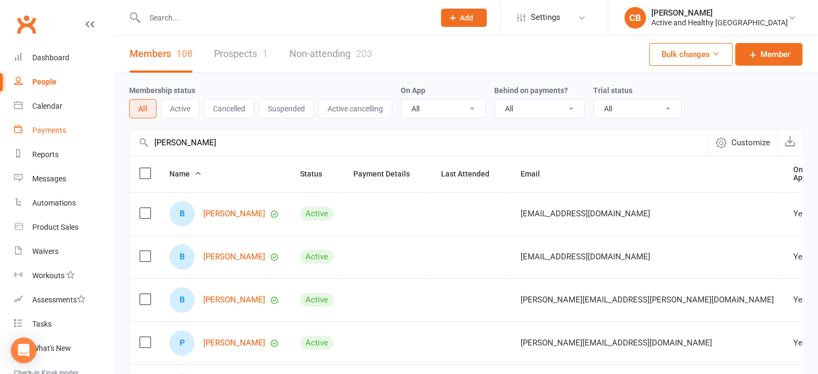
drag, startPoint x: 211, startPoint y: 139, endPoint x: 105, endPoint y: 134, distance: 106.0
click at [105, 134] on ui-view "Prospect Member Non-attending contact Class / event Appointment Task Membership…" at bounding box center [409, 352] width 818 height 699
click at [342, 46] on link "Non-attending 203" at bounding box center [330, 53] width 83 height 37
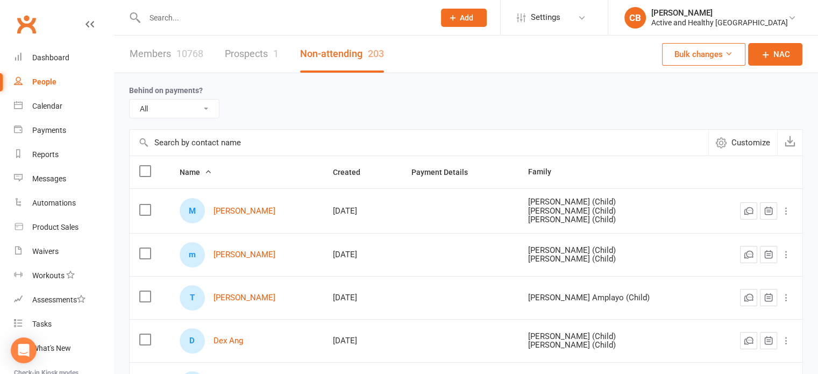
click at [224, 137] on input "text" at bounding box center [419, 143] width 579 height 26
paste input "betty jordan"
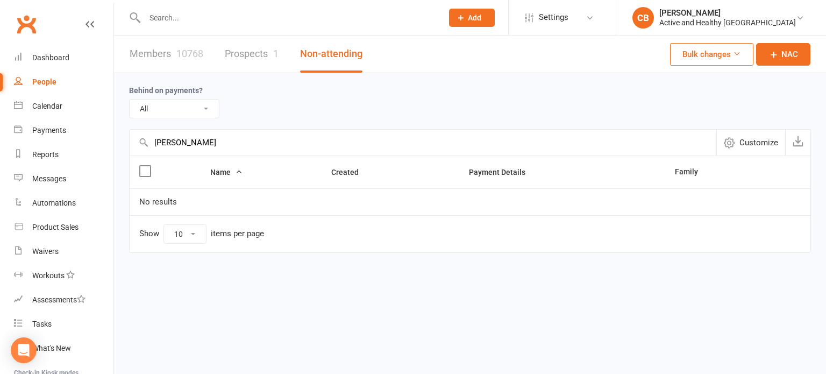
drag, startPoint x: 225, startPoint y: 141, endPoint x: 129, endPoint y: 136, distance: 96.4
click at [129, 136] on div "Behind on payments? All No Yes betty jordan Customize Name Created Payment Deta…" at bounding box center [470, 170] width 712 height 195
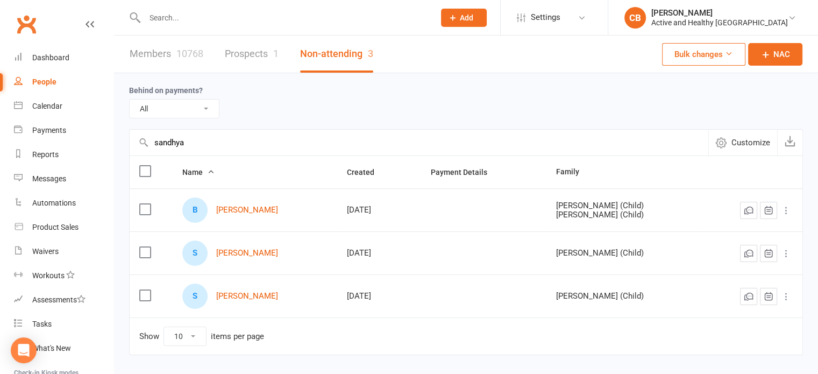
drag, startPoint x: 202, startPoint y: 139, endPoint x: 129, endPoint y: 139, distance: 72.6
click at [130, 139] on input "sandhya" at bounding box center [419, 143] width 579 height 26
type input "sandhya"
click at [147, 61] on link "Members 10768" at bounding box center [167, 53] width 74 height 37
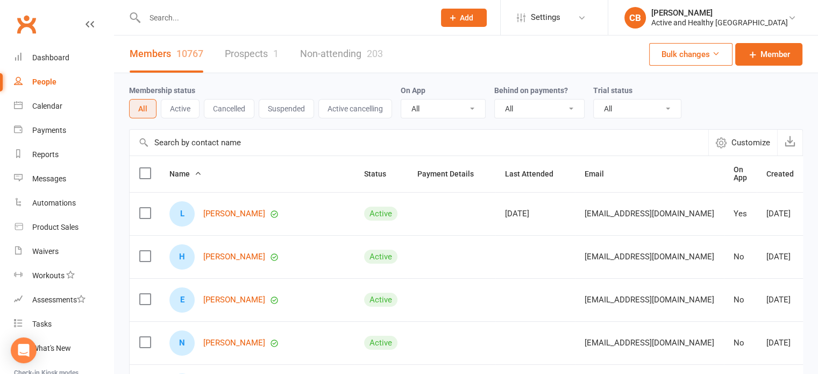
click at [210, 150] on input "text" at bounding box center [419, 143] width 579 height 26
paste input "sandhya"
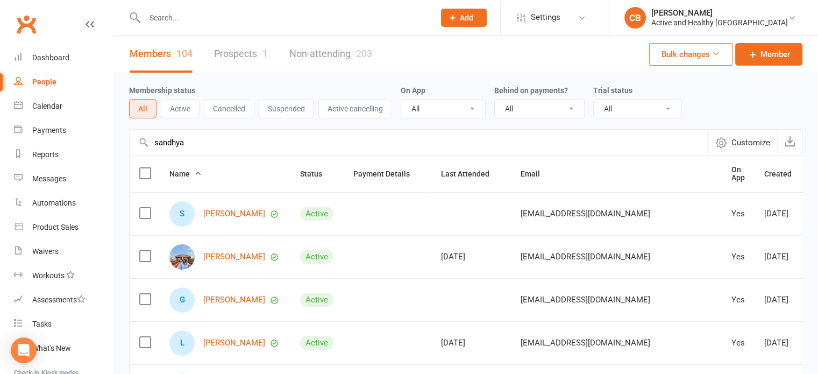
drag, startPoint x: 247, startPoint y: 256, endPoint x: 214, endPoint y: 169, distance: 92.8
click at [224, 150] on input "sandhya" at bounding box center [419, 143] width 579 height 26
drag, startPoint x: 205, startPoint y: 143, endPoint x: 118, endPoint y: 139, distance: 87.2
click at [118, 139] on div "Membership status All Active Cancelled Suspended Active cancelling On App All Y…" at bounding box center [466, 374] width 704 height 602
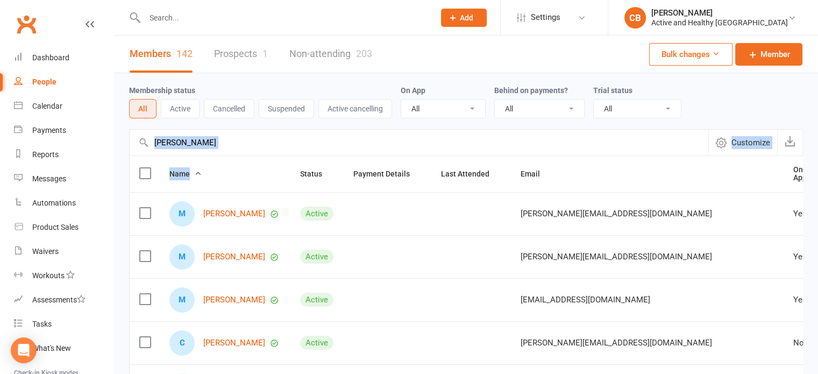
drag, startPoint x: 224, startPoint y: 157, endPoint x: 219, endPoint y: 152, distance: 6.5
drag, startPoint x: 230, startPoint y: 139, endPoint x: 128, endPoint y: 138, distance: 102.2
click at [128, 138] on div "Membership status All Active Cancelled Suspended Active cancelling On App All Y…" at bounding box center [466, 374] width 704 height 602
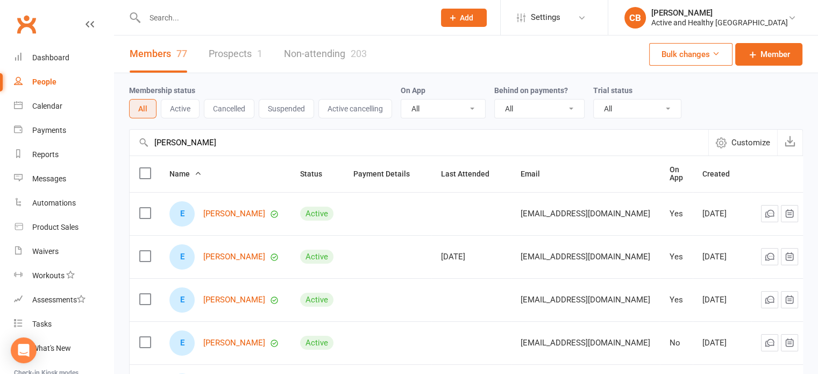
drag, startPoint x: 223, startPoint y: 149, endPoint x: 145, endPoint y: 148, distance: 77.4
click at [145, 148] on input "eleni alef" at bounding box center [419, 143] width 579 height 26
type input "eleni alef"
click at [306, 54] on link "Non-attending 203" at bounding box center [325, 53] width 83 height 37
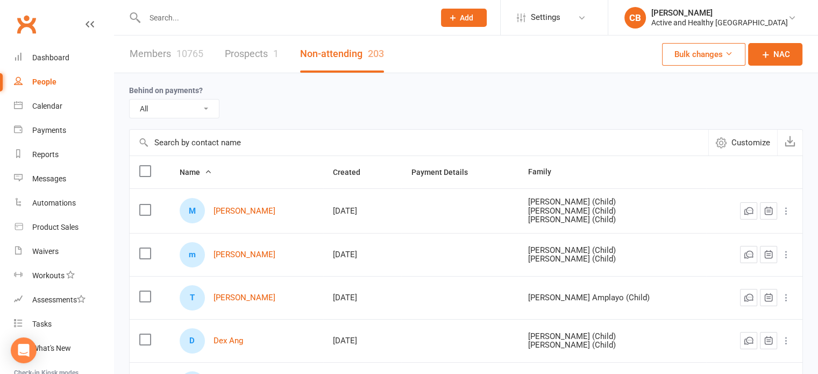
click at [220, 145] on input "text" at bounding box center [419, 143] width 579 height 26
paste input "eleni alef"
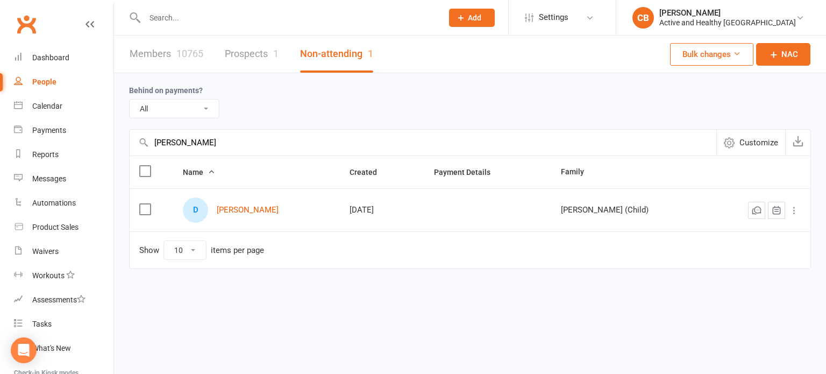
type input "eleni alef"
click at [175, 54] on link "Members 10765" at bounding box center [167, 53] width 74 height 37
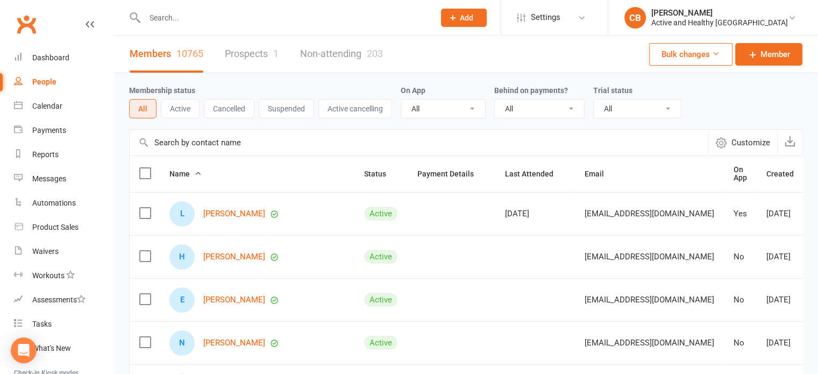
click at [282, 139] on input "text" at bounding box center [419, 143] width 579 height 26
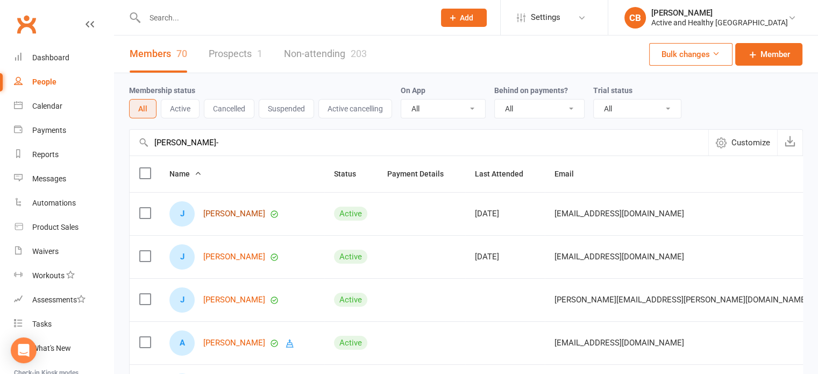
type input "josh arago-"
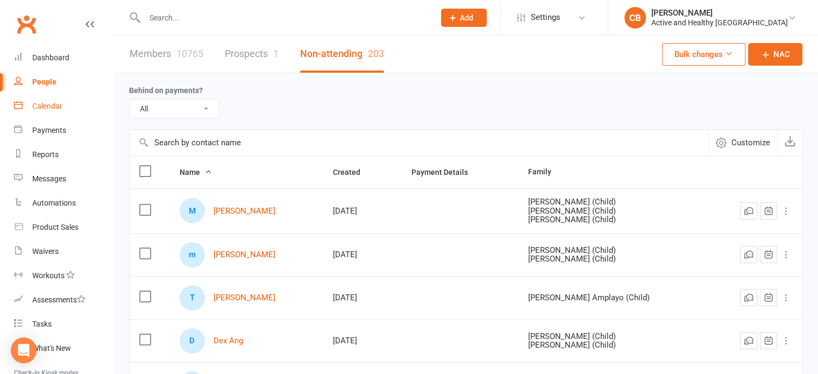
click at [56, 104] on div "Calendar" at bounding box center [47, 106] width 30 height 9
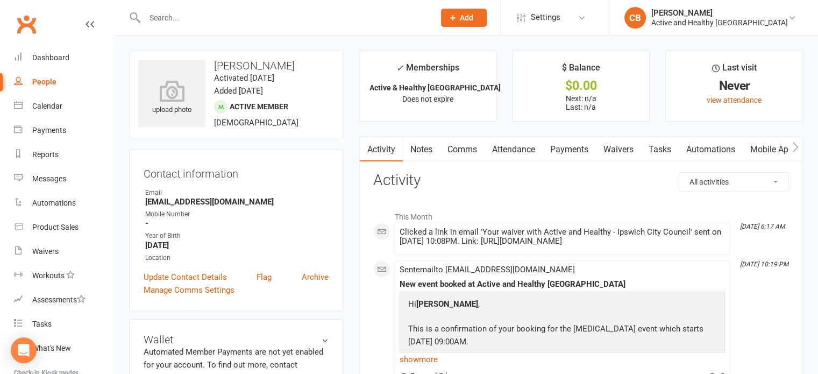
click at [762, 143] on link "Mobile App" at bounding box center [772, 149] width 58 height 25
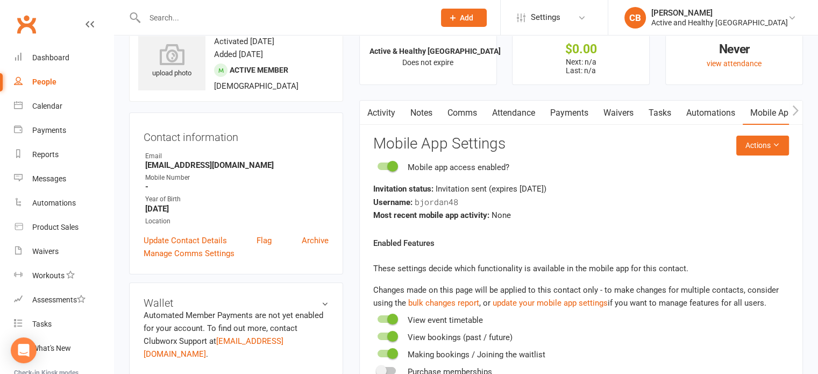
scroll to position [54, 0]
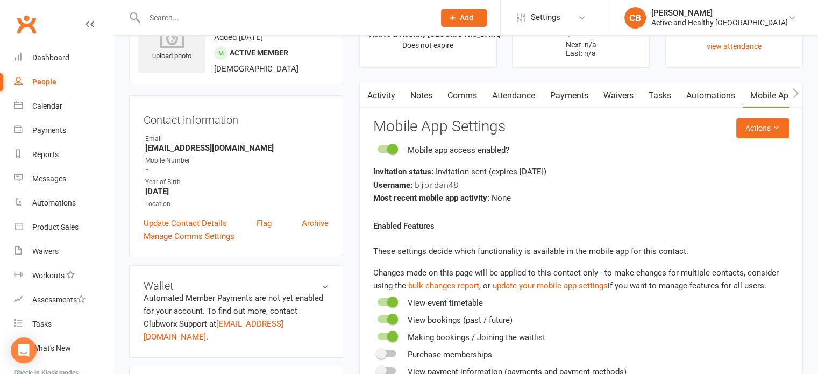
click at [389, 103] on link "Activity" at bounding box center [381, 95] width 43 height 25
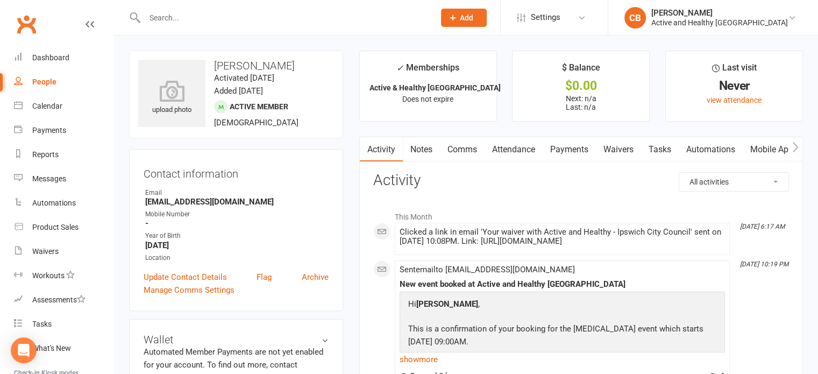
drag, startPoint x: 406, startPoint y: 230, endPoint x: 762, endPoint y: 248, distance: 356.4
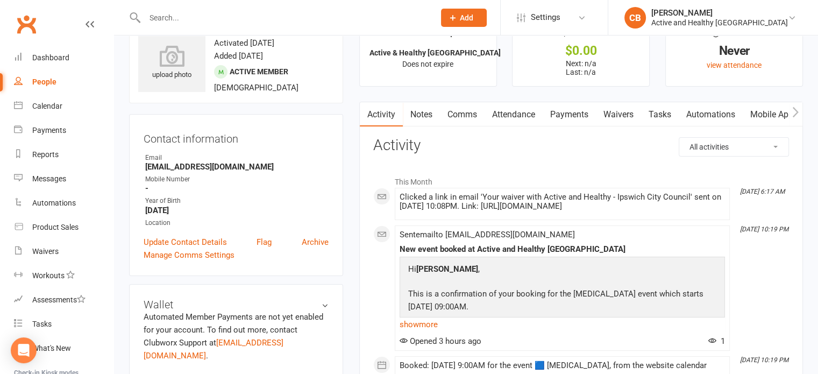
scroll to position [54, 0]
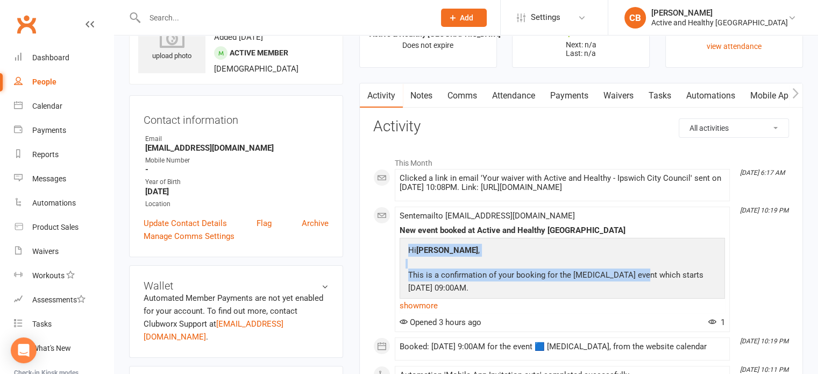
drag, startPoint x: 561, startPoint y: 273, endPoint x: 638, endPoint y: 288, distance: 77.8
click at [637, 288] on td "Hi [PERSON_NAME] , This is a confirmation of your booking for the [MEDICAL_DATA…" at bounding box center [562, 324] width 315 height 163
click at [638, 288] on p "This is a confirmation of your booking for the [MEDICAL_DATA] event which start…" at bounding box center [561, 282] width 313 height 28
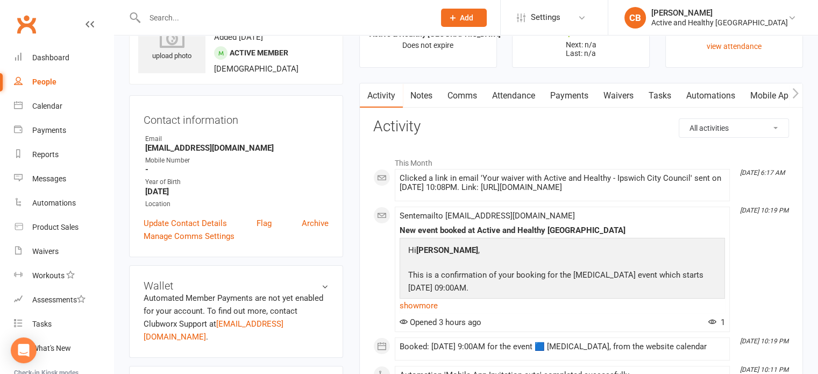
click at [522, 96] on link "Attendance" at bounding box center [513, 95] width 58 height 25
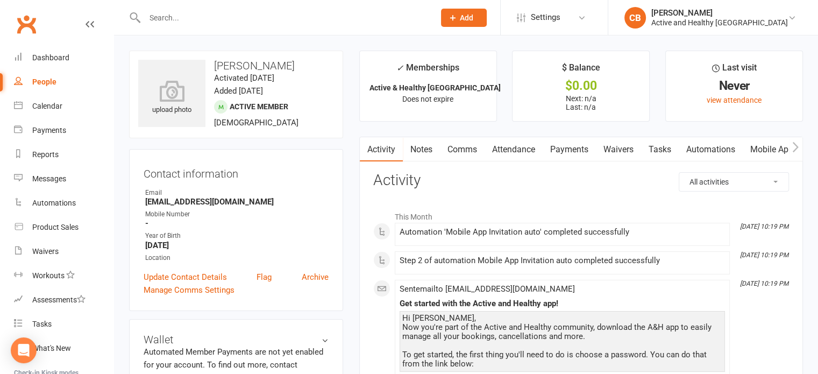
click at [767, 150] on link "Mobile App" at bounding box center [772, 149] width 58 height 25
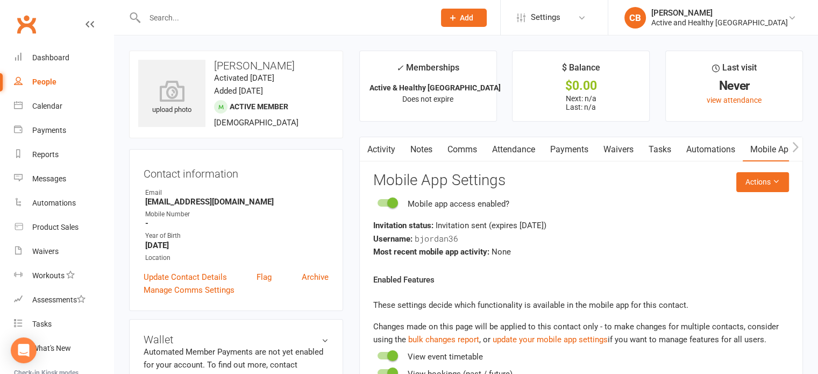
click at [394, 149] on link "Activity" at bounding box center [381, 149] width 43 height 25
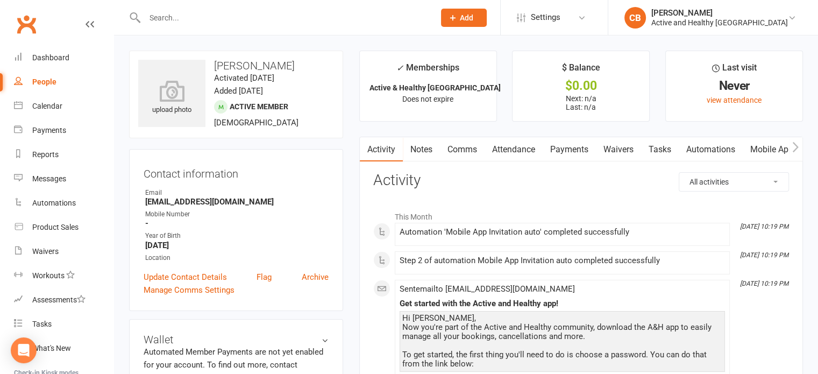
click at [523, 151] on link "Attendance" at bounding box center [513, 149] width 58 height 25
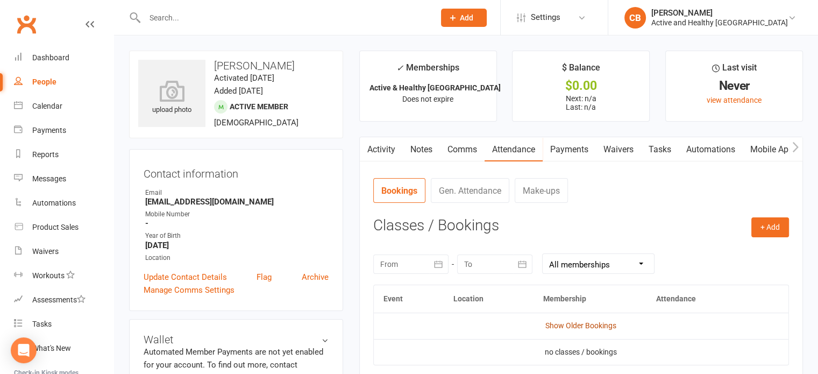
click at [579, 322] on link "Show Older Bookings" at bounding box center [580, 325] width 71 height 9
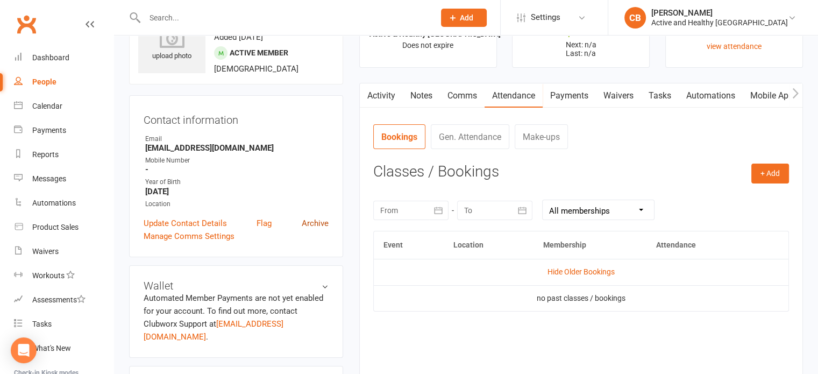
click at [312, 220] on link "Archive" at bounding box center [315, 223] width 27 height 13
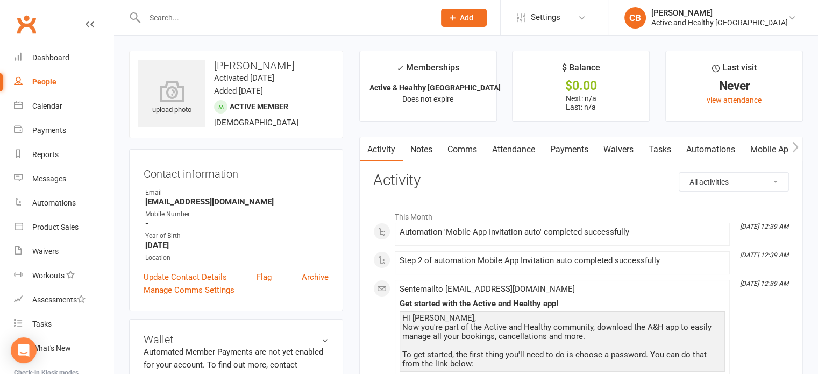
click at [511, 148] on link "Attendance" at bounding box center [513, 149] width 58 height 25
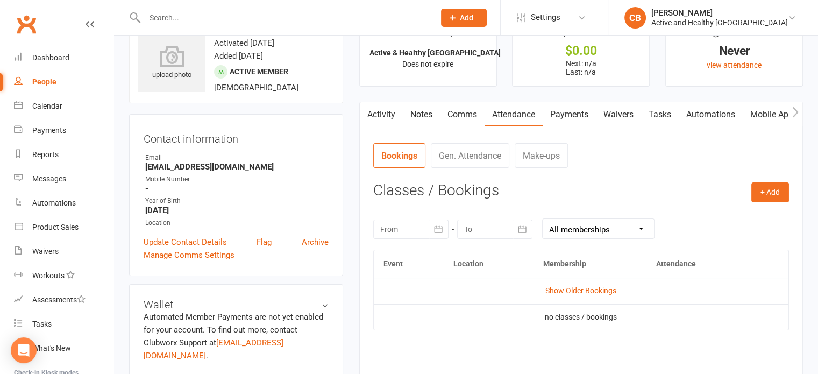
scroll to position [54, 0]
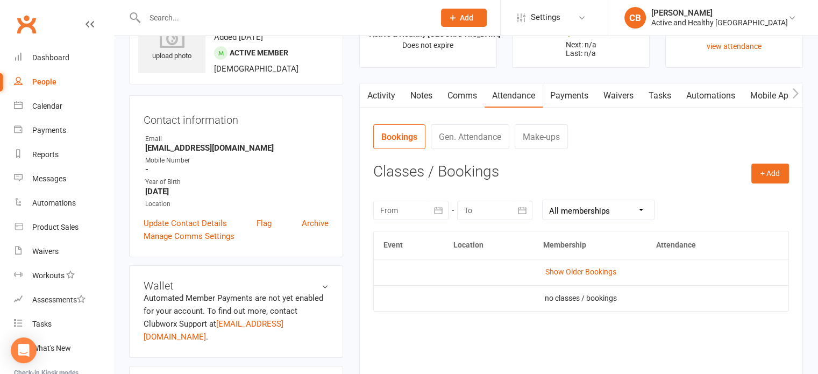
click at [759, 96] on link "Mobile App" at bounding box center [772, 95] width 58 height 25
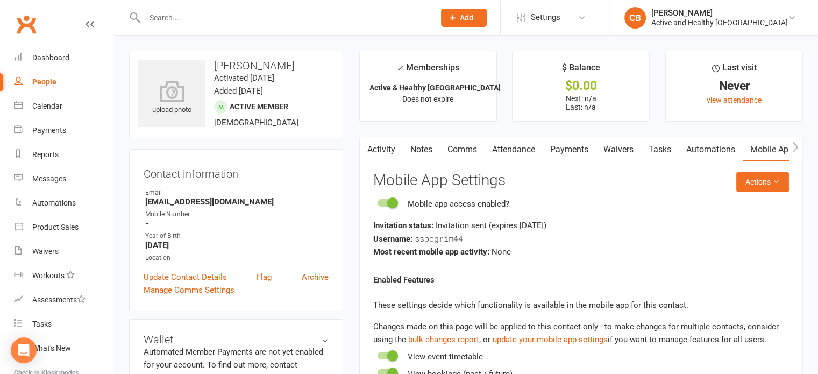
click at [401, 149] on link "Activity" at bounding box center [381, 149] width 43 height 25
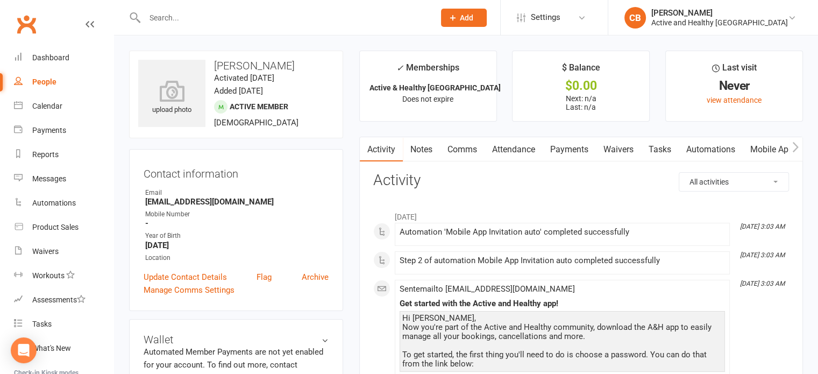
click at [510, 139] on link "Attendance" at bounding box center [513, 149] width 58 height 25
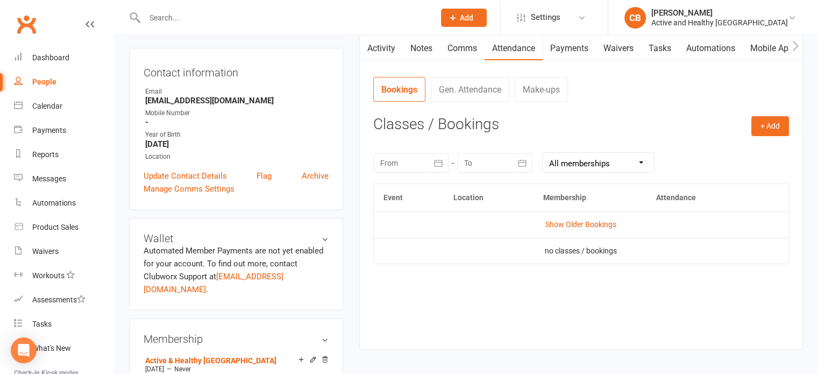
scroll to position [108, 0]
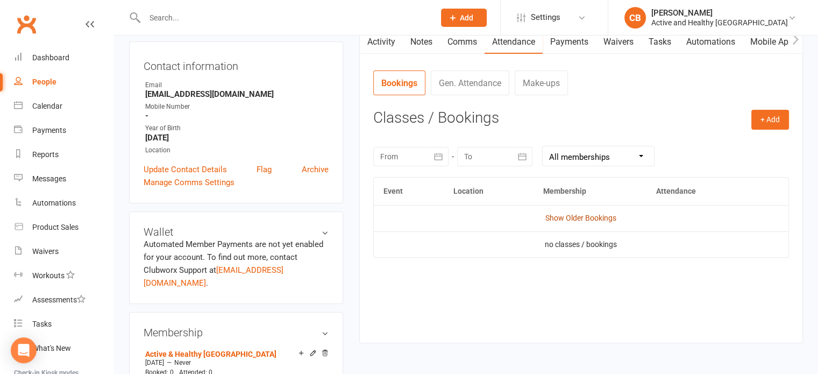
click at [586, 217] on link "Show Older Bookings" at bounding box center [580, 217] width 71 height 9
click at [774, 48] on link "Mobile App" at bounding box center [772, 42] width 58 height 25
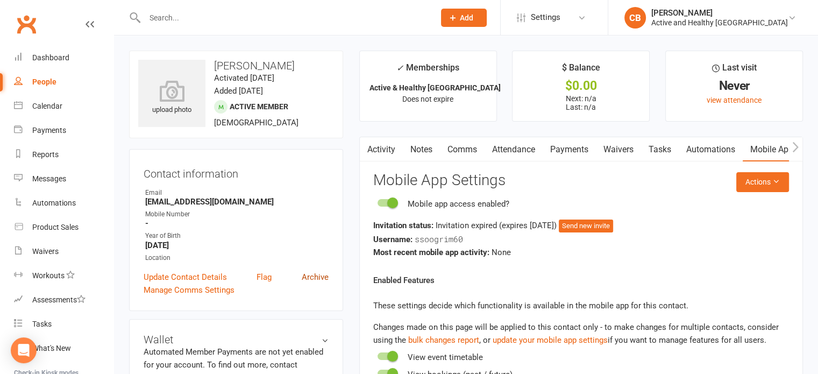
click at [323, 279] on link "Archive" at bounding box center [315, 276] width 27 height 13
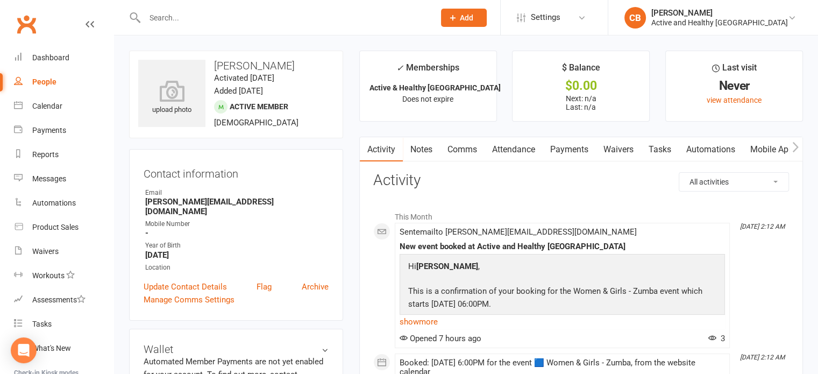
click at [520, 144] on link "Attendance" at bounding box center [513, 149] width 58 height 25
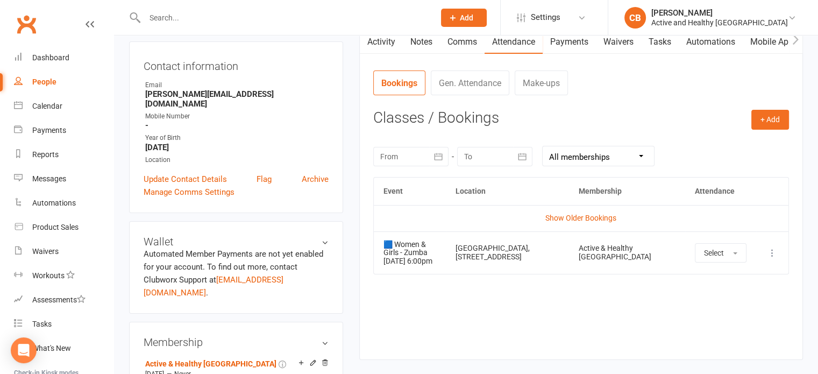
scroll to position [54, 0]
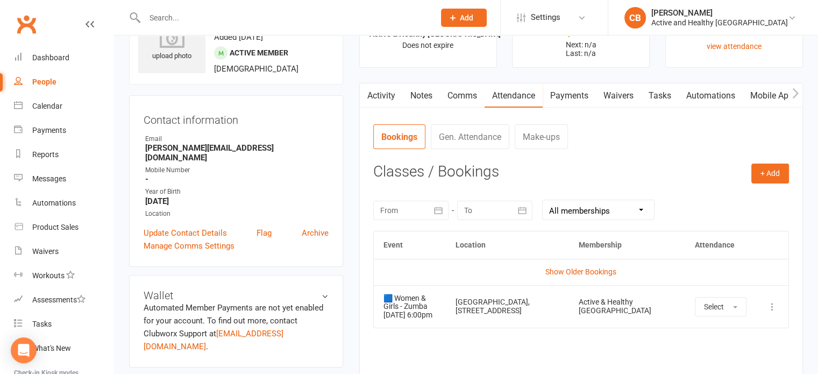
click at [425, 101] on link "Notes" at bounding box center [421, 95] width 37 height 25
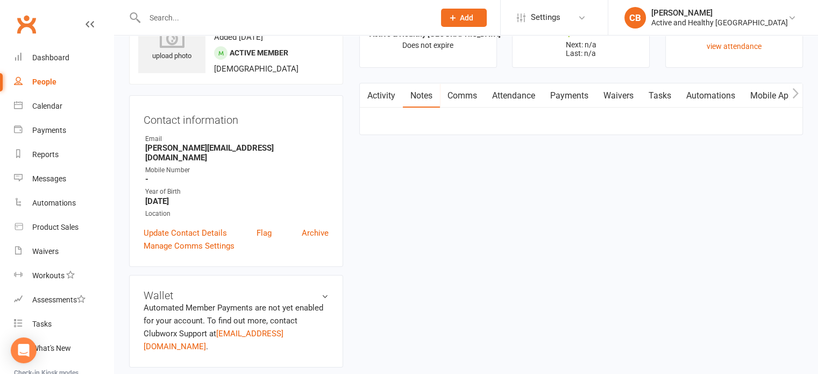
click at [384, 94] on link "Activity" at bounding box center [381, 95] width 43 height 25
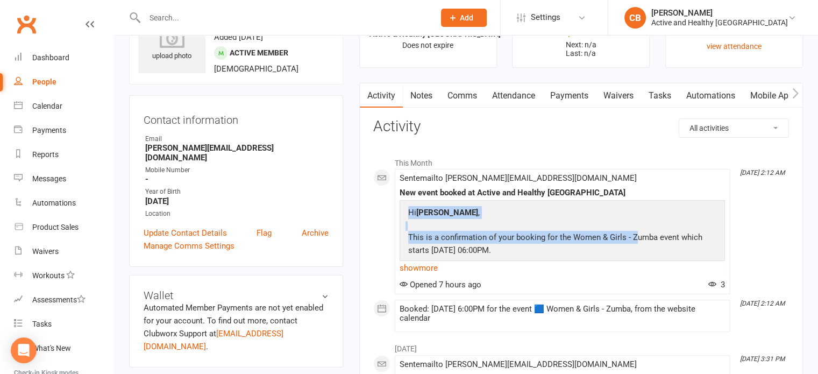
drag, startPoint x: 583, startPoint y: 226, endPoint x: 634, endPoint y: 242, distance: 52.9
click at [634, 242] on td "Hi [PERSON_NAME] , This is a confirmation of your booking for the Women & Girls…" at bounding box center [562, 286] width 315 height 163
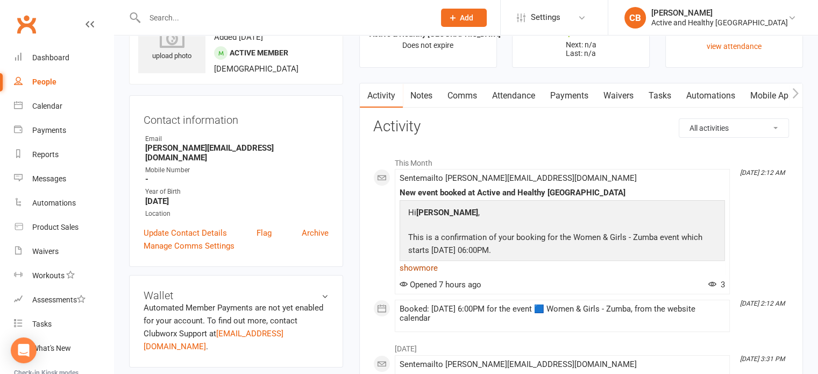
click at [576, 260] on link "show more" at bounding box center [561, 267] width 325 height 15
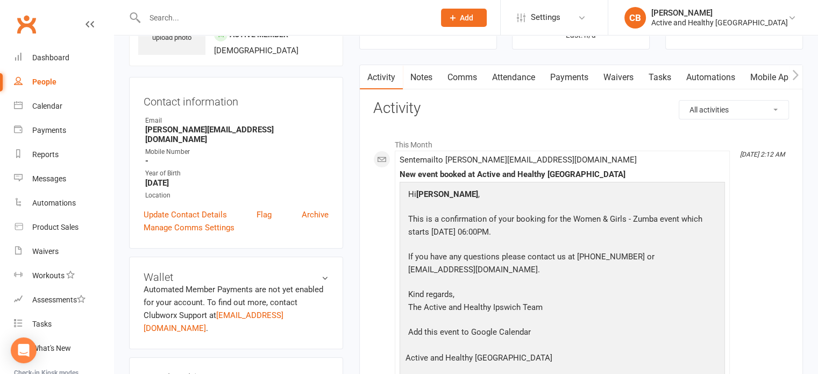
scroll to position [54, 0]
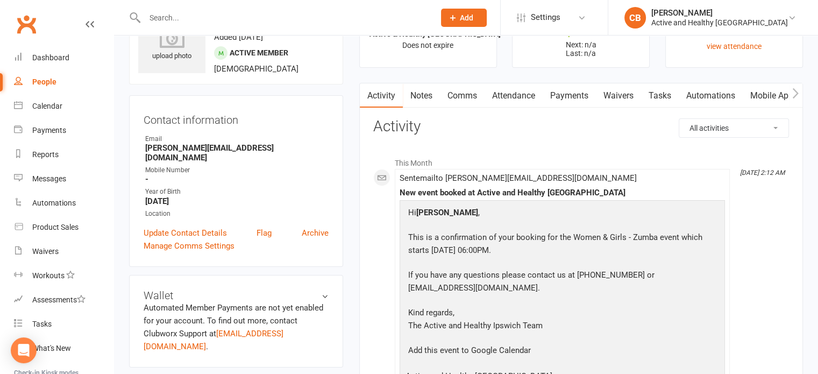
click at [763, 88] on link "Mobile App" at bounding box center [772, 95] width 58 height 25
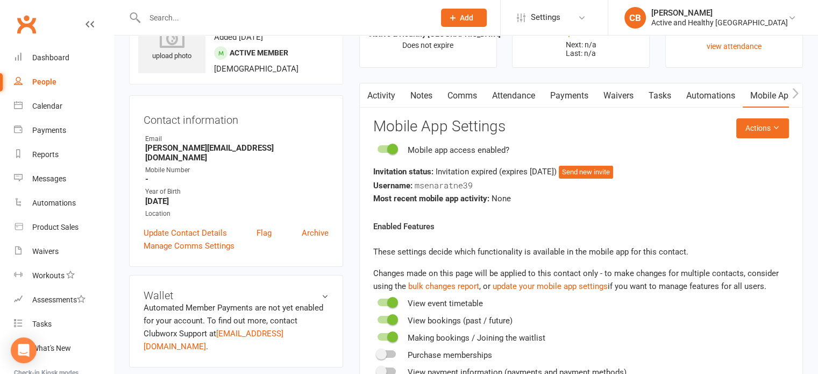
click at [390, 92] on link "Activity" at bounding box center [381, 95] width 43 height 25
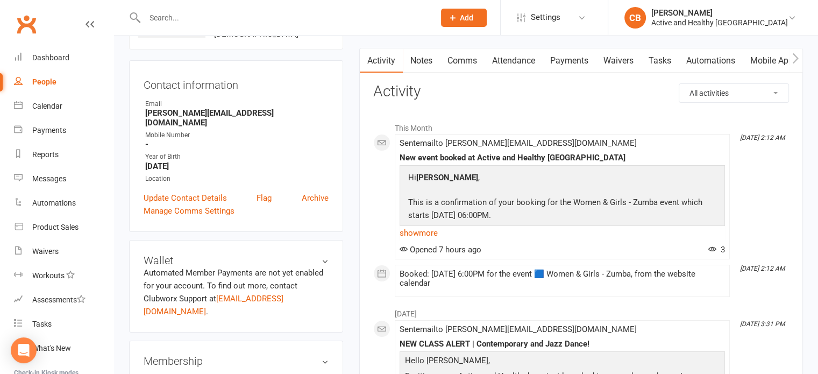
scroll to position [108, 0]
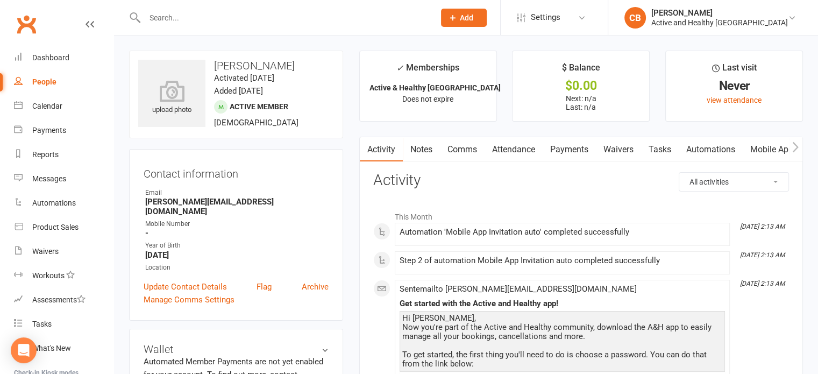
click at [513, 152] on link "Attendance" at bounding box center [513, 149] width 58 height 25
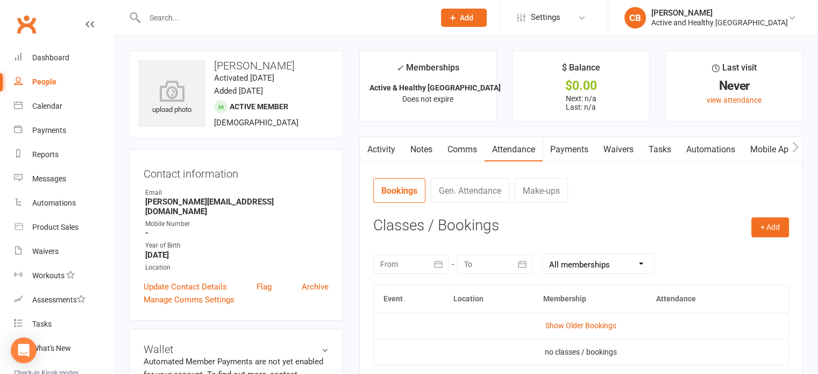
click at [763, 148] on link "Mobile App" at bounding box center [772, 149] width 58 height 25
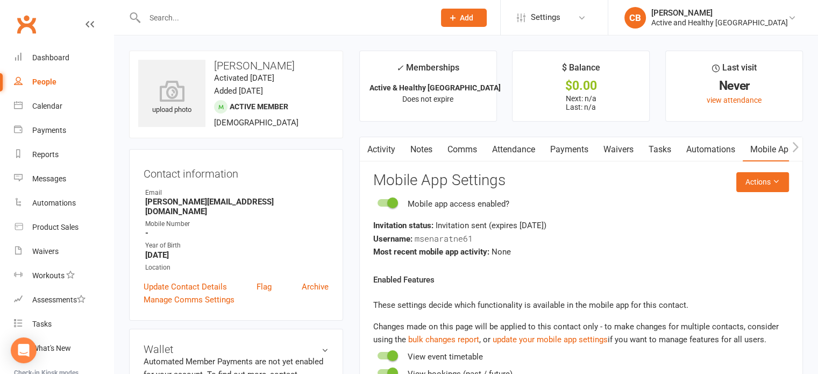
click at [531, 159] on link "Attendance" at bounding box center [513, 149] width 58 height 25
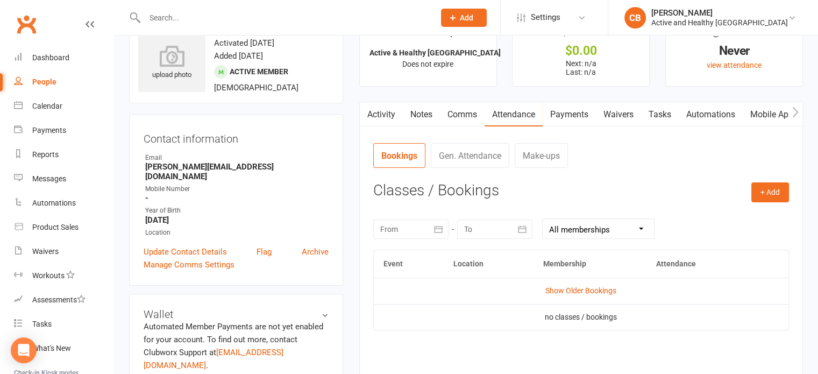
scroll to position [54, 0]
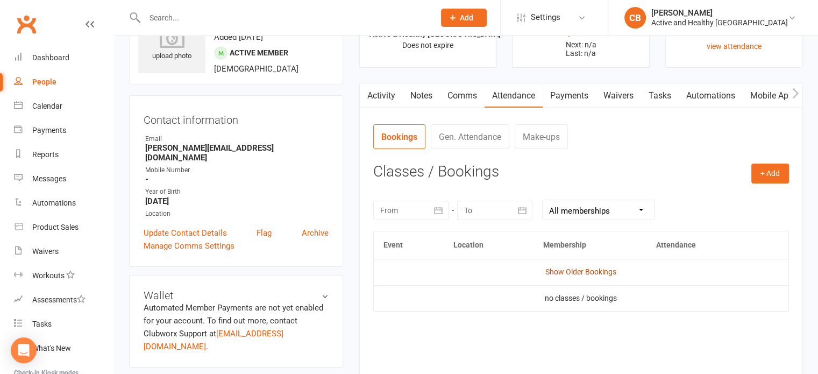
click at [587, 268] on link "Show Older Bookings" at bounding box center [580, 271] width 71 height 9
click at [587, 268] on link "Hide Older Bookings" at bounding box center [580, 271] width 67 height 9
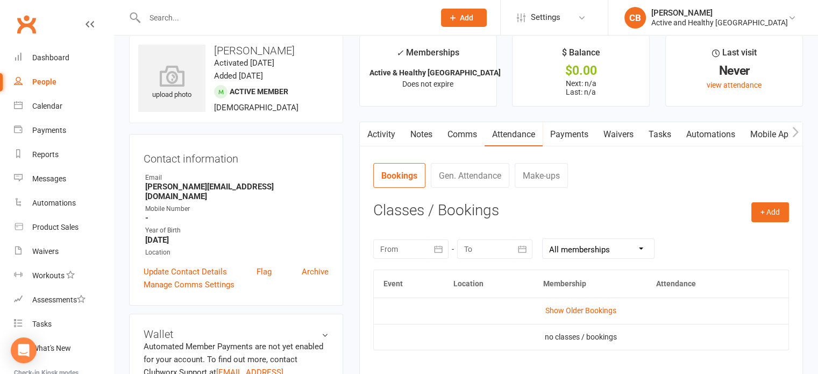
scroll to position [0, 0]
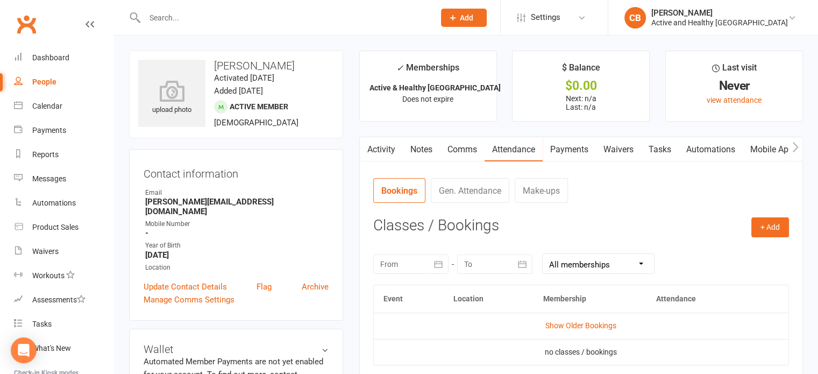
click at [388, 149] on link "Activity" at bounding box center [381, 149] width 43 height 25
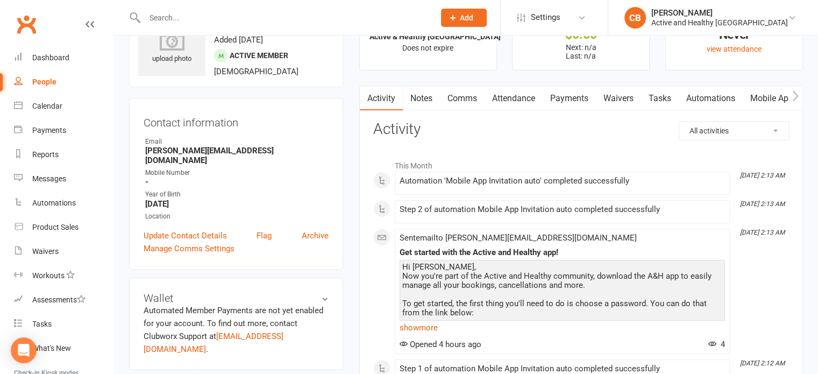
scroll to position [108, 0]
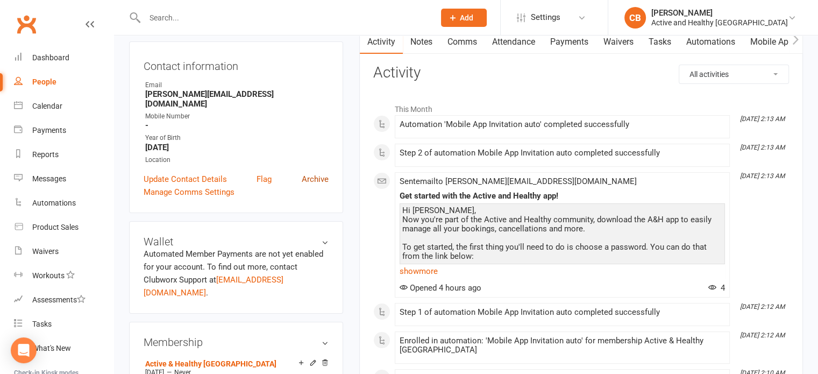
click at [317, 173] on link "Archive" at bounding box center [315, 179] width 27 height 13
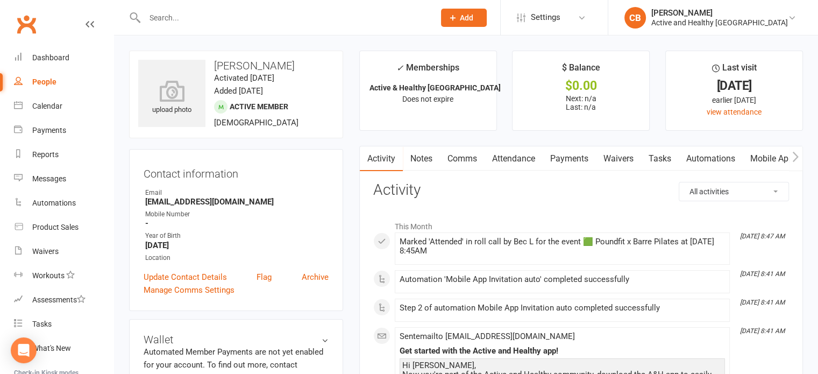
click at [505, 155] on link "Attendance" at bounding box center [513, 158] width 58 height 25
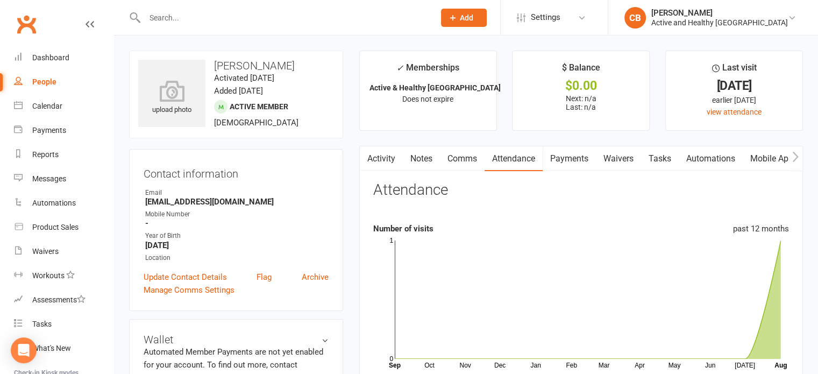
click at [387, 164] on link "Activity" at bounding box center [381, 158] width 43 height 25
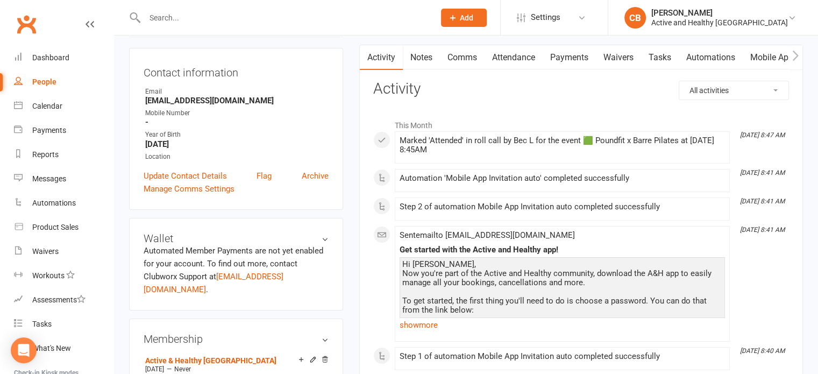
scroll to position [108, 0]
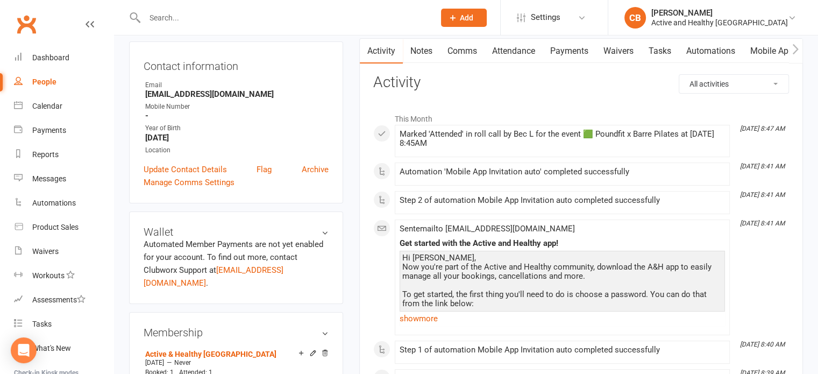
click at [781, 58] on link "Mobile App" at bounding box center [772, 51] width 58 height 25
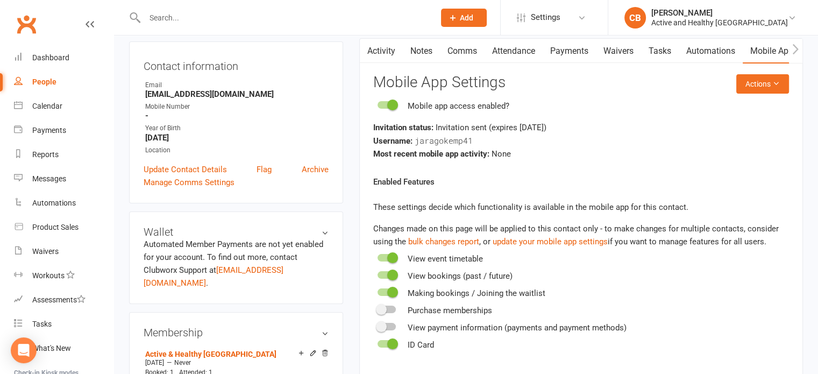
click at [381, 43] on link "Activity" at bounding box center [381, 51] width 43 height 25
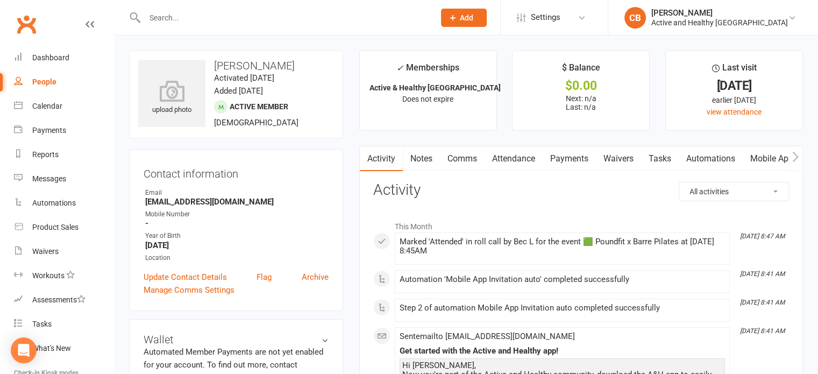
click at [779, 159] on link "Mobile App" at bounding box center [772, 158] width 58 height 25
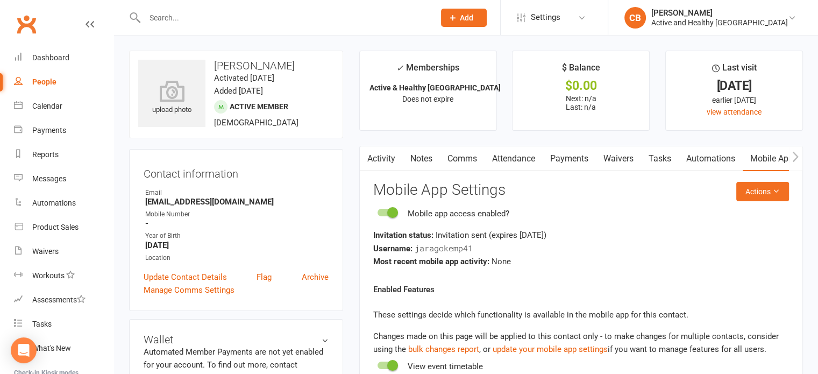
click at [367, 156] on icon "button" at bounding box center [366, 156] width 6 height 11
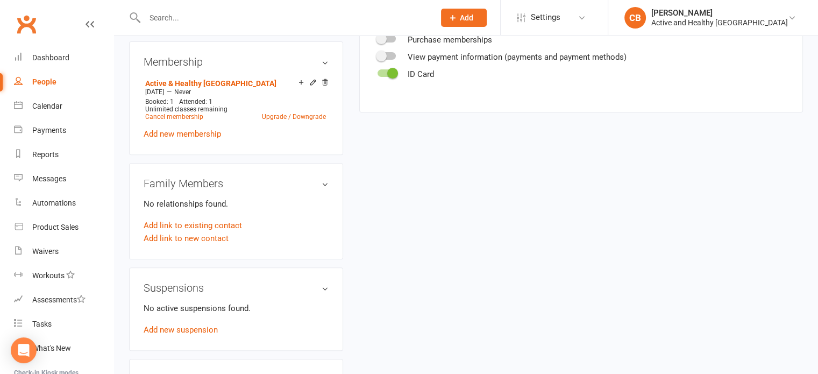
scroll to position [108, 0]
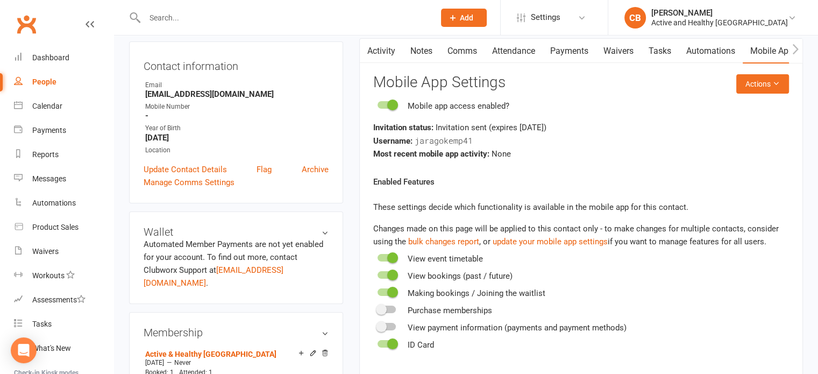
click at [386, 50] on link "Activity" at bounding box center [381, 51] width 43 height 25
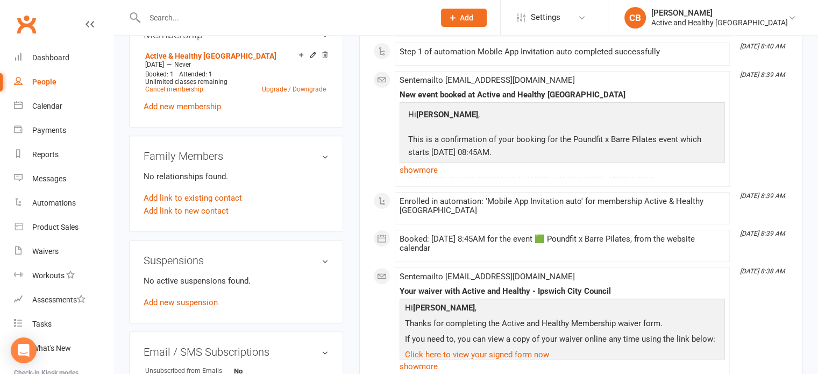
scroll to position [381, 0]
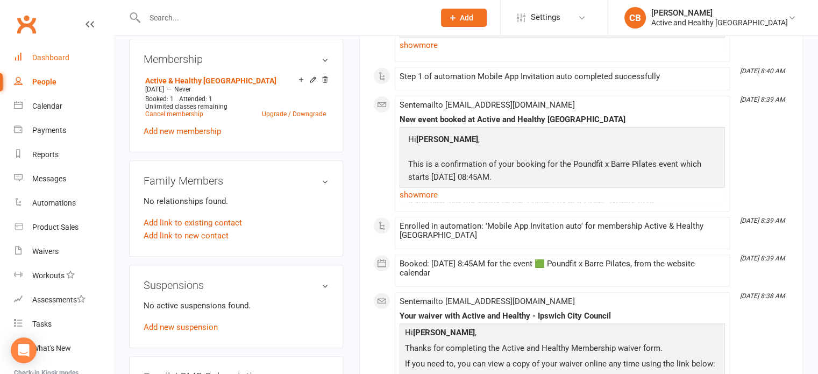
click at [62, 53] on div "Dashboard" at bounding box center [50, 57] width 37 height 9
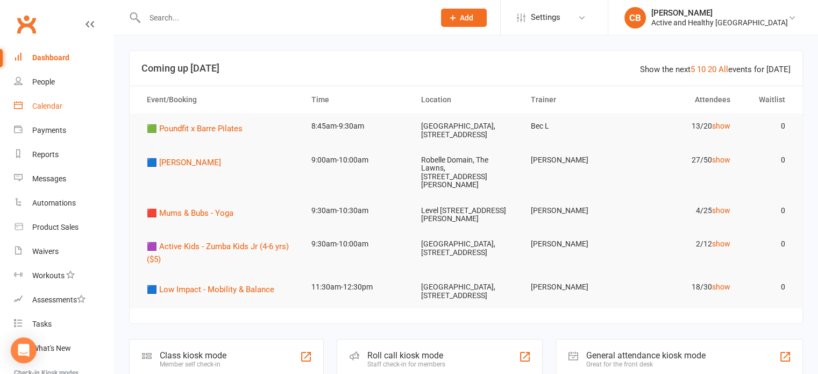
click at [58, 108] on div "Calendar" at bounding box center [47, 106] width 30 height 9
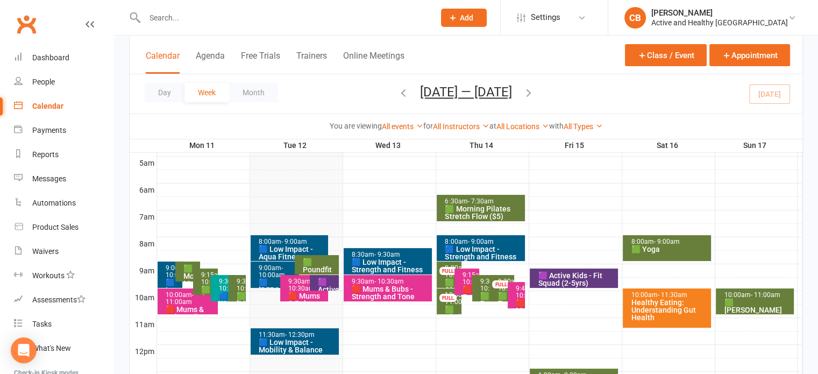
scroll to position [215, 0]
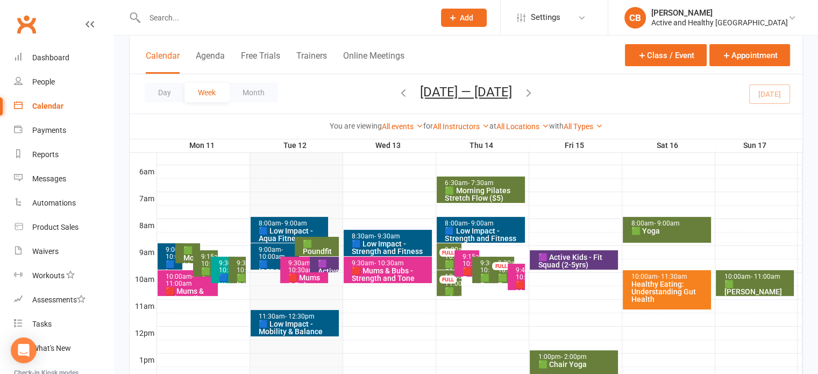
click at [320, 241] on div "🟩 Poundfit x Barre Pilates" at bounding box center [319, 255] width 34 height 30
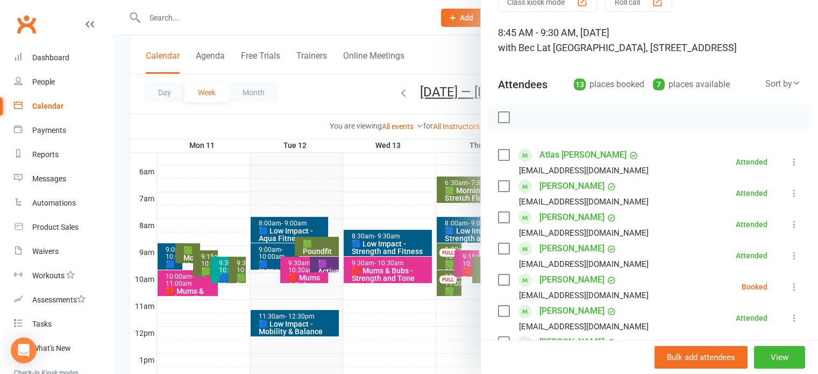
scroll to position [54, 0]
click at [604, 163] on link "Atlas Arago-Kemp" at bounding box center [582, 154] width 87 height 17
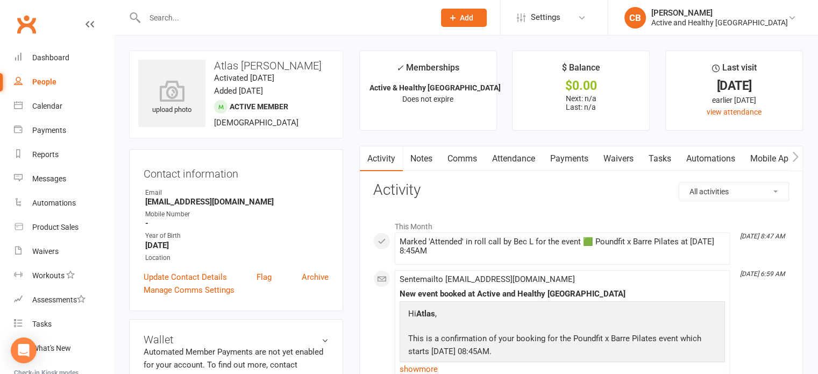
drag, startPoint x: 159, startPoint y: 246, endPoint x: 240, endPoint y: 249, distance: 80.7
click at [240, 249] on strong "August 16, 2023" at bounding box center [236, 245] width 183 height 10
click at [259, 233] on div "Year of Birth" at bounding box center [236, 236] width 183 height 10
drag, startPoint x: 490, startPoint y: 251, endPoint x: 508, endPoint y: 253, distance: 17.3
click at [508, 253] on div "Marked 'Attended' in roll call by Bec L for the event 🟩 Poundfit x Barre Pilate…" at bounding box center [561, 246] width 325 height 18
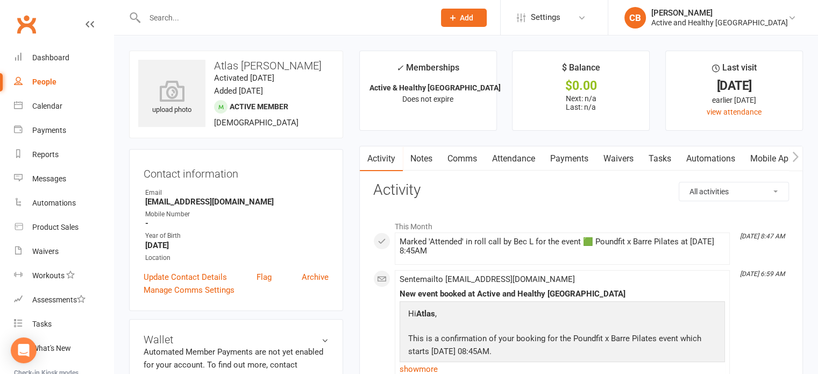
click at [608, 245] on div "Marked 'Attended' in roll call by Bec L for the event 🟩 Poundfit x Barre Pilate…" at bounding box center [561, 246] width 325 height 18
drag, startPoint x: 187, startPoint y: 244, endPoint x: 237, endPoint y: 242, distance: 50.0
click at [237, 242] on strong "August 16, 2023" at bounding box center [236, 245] width 183 height 10
click at [276, 236] on div "Year of Birth" at bounding box center [236, 236] width 183 height 10
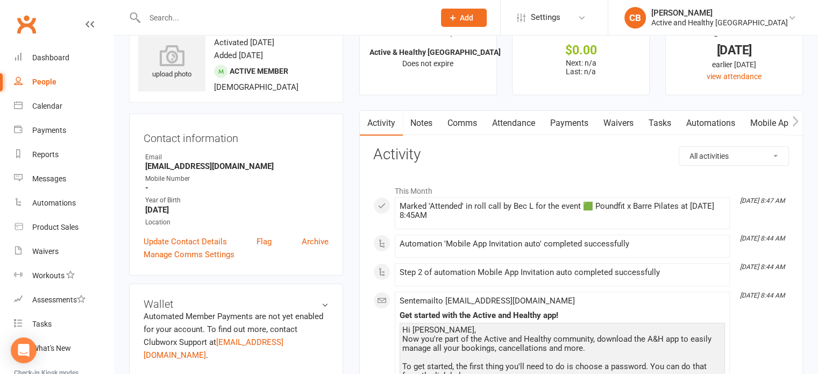
scroll to position [54, 0]
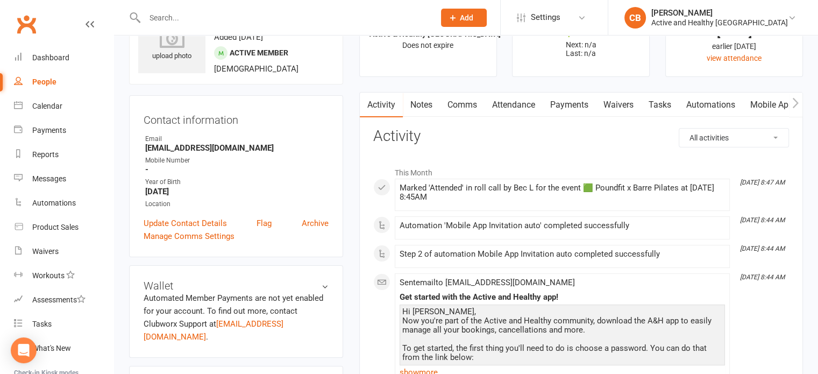
click at [768, 109] on link "Mobile App" at bounding box center [772, 104] width 58 height 25
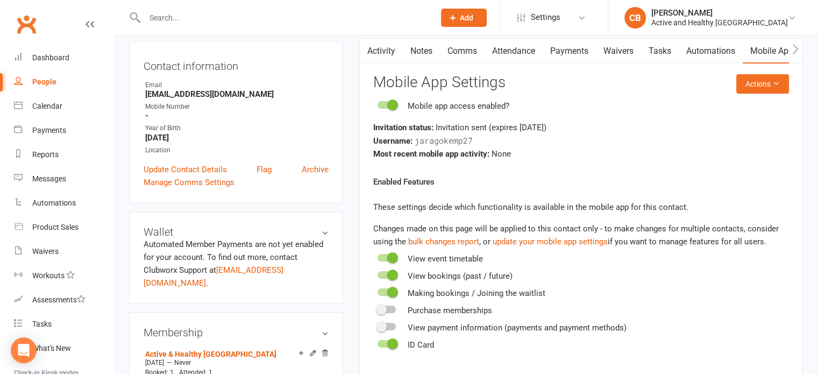
click at [396, 55] on link "Activity" at bounding box center [381, 51] width 43 height 25
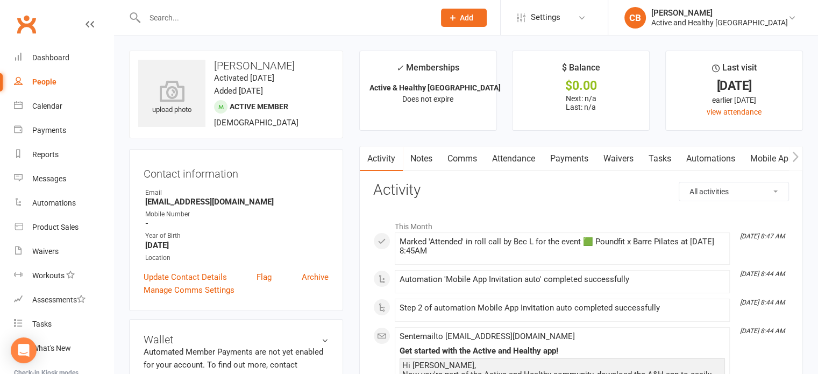
drag, startPoint x: 44, startPoint y: 81, endPoint x: 176, endPoint y: 113, distance: 136.0
click at [44, 81] on div "People" at bounding box center [44, 81] width 24 height 9
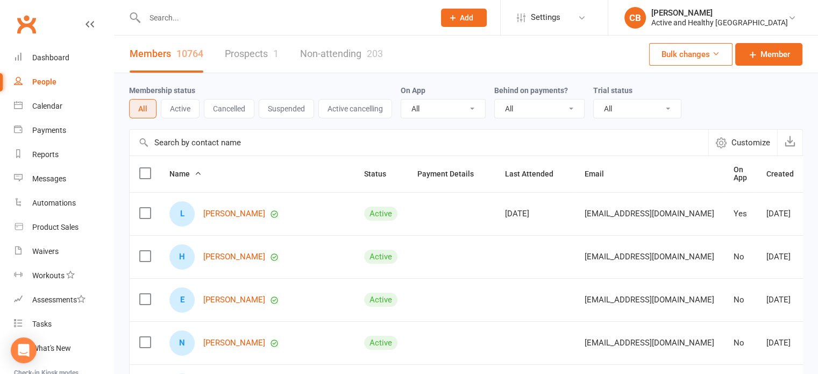
click at [197, 151] on input "text" at bounding box center [419, 143] width 579 height 26
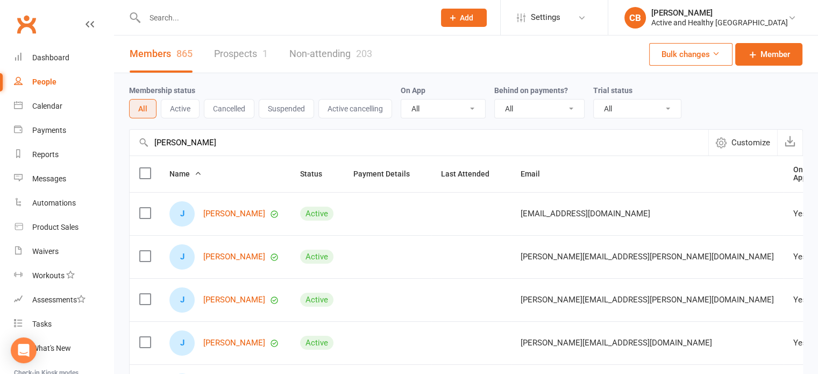
scroll to position [54, 0]
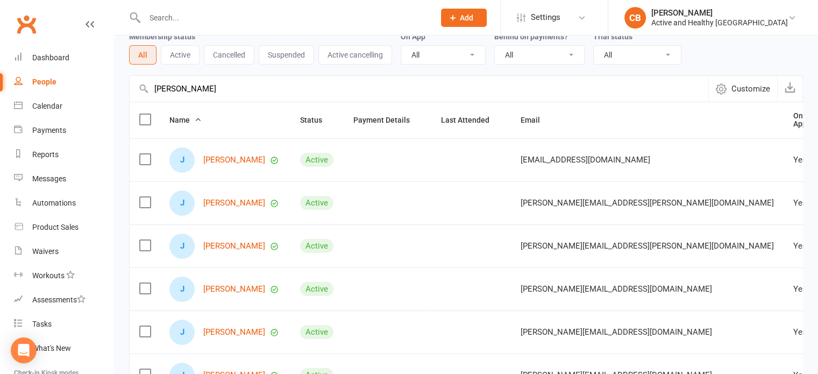
drag, startPoint x: 151, startPoint y: 85, endPoint x: 134, endPoint y: 85, distance: 16.1
click at [134, 85] on input "jessica cowley" at bounding box center [419, 89] width 579 height 26
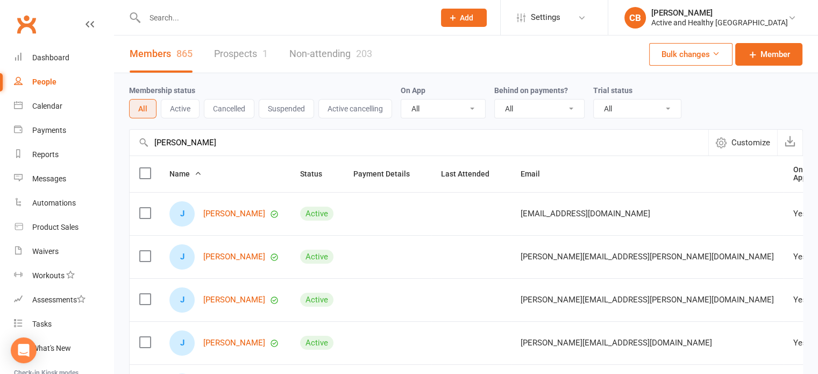
type input "jessica cowley"
click at [333, 53] on link "Non-attending 203" at bounding box center [330, 53] width 83 height 37
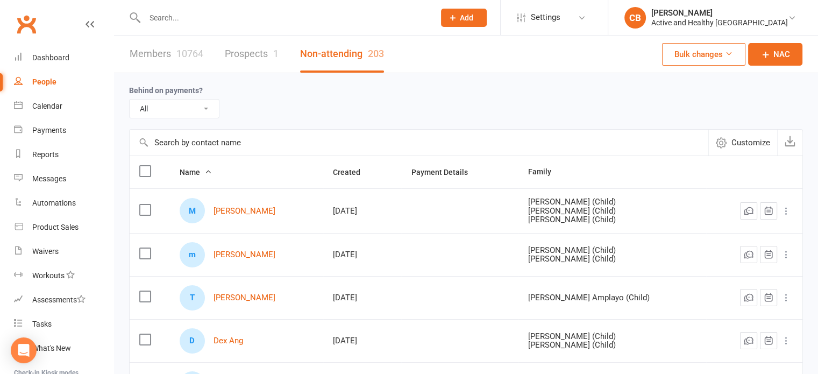
click at [198, 151] on input "text" at bounding box center [419, 143] width 579 height 26
paste input "jessica cowley"
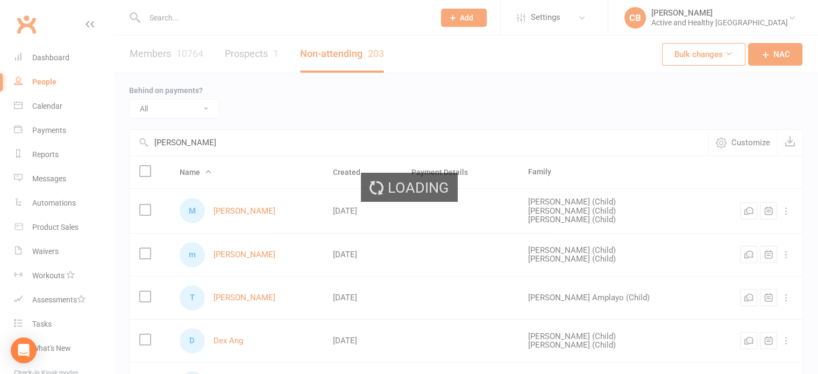
type input "jessica cowley"
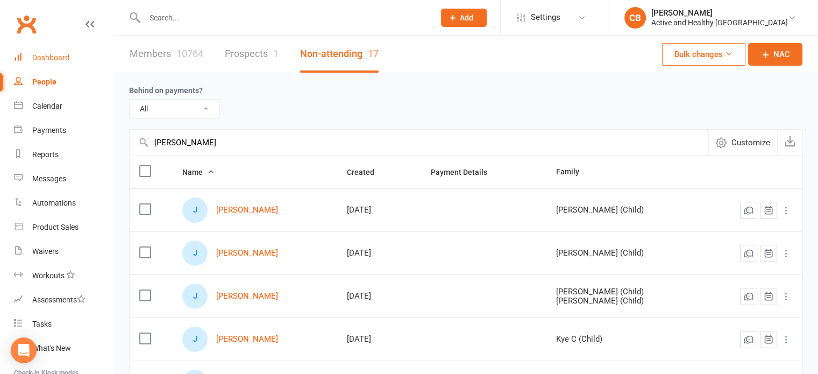
click at [59, 59] on div "Dashboard" at bounding box center [50, 57] width 37 height 9
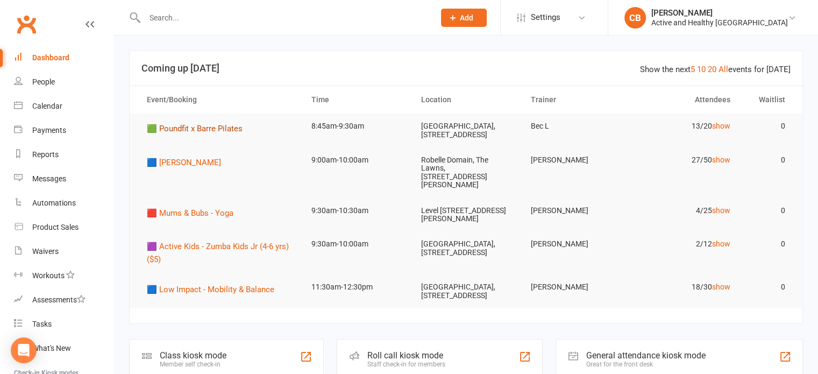
click at [184, 131] on span "🟩 Poundfit x Barre Pilates" at bounding box center [195, 129] width 96 height 10
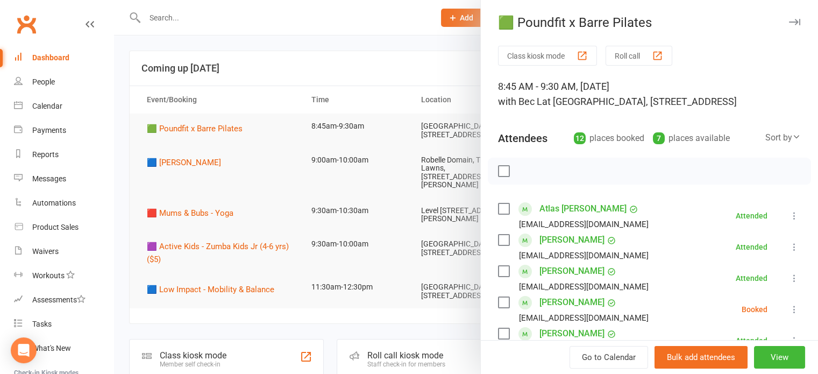
click at [402, 70] on div at bounding box center [466, 187] width 704 height 374
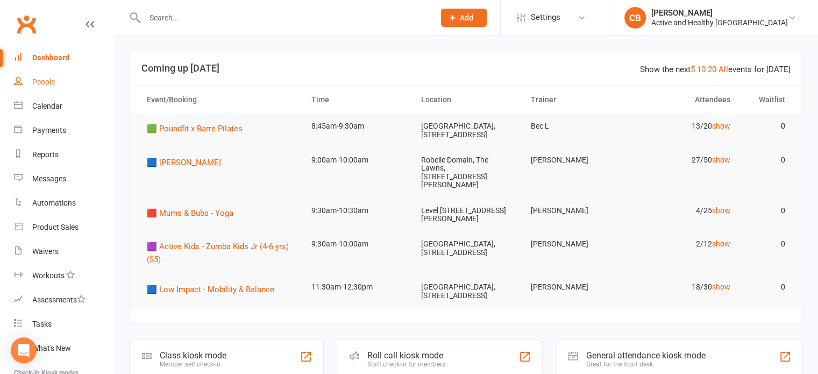
click at [59, 79] on link "People" at bounding box center [63, 82] width 99 height 24
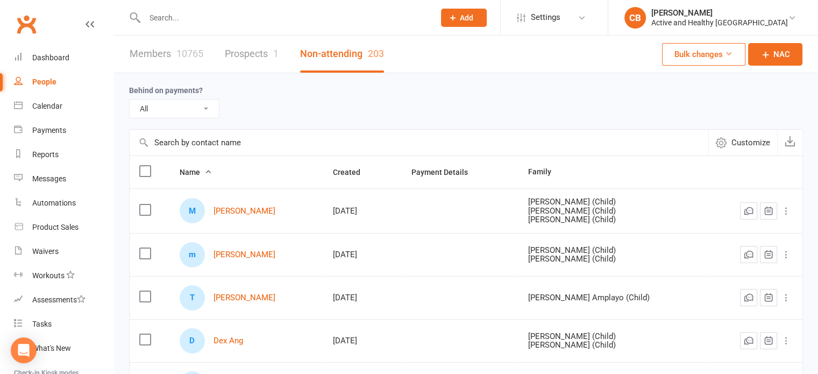
click at [198, 139] on input "text" at bounding box center [419, 143] width 579 height 26
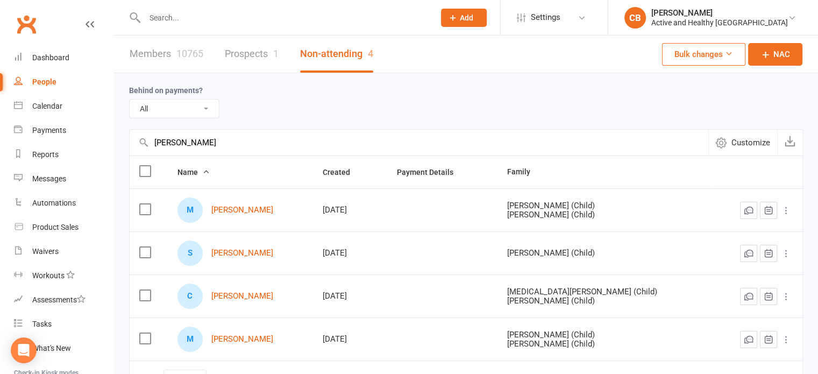
type input "joh sheper"
click at [166, 56] on link "Members 10765" at bounding box center [167, 53] width 74 height 37
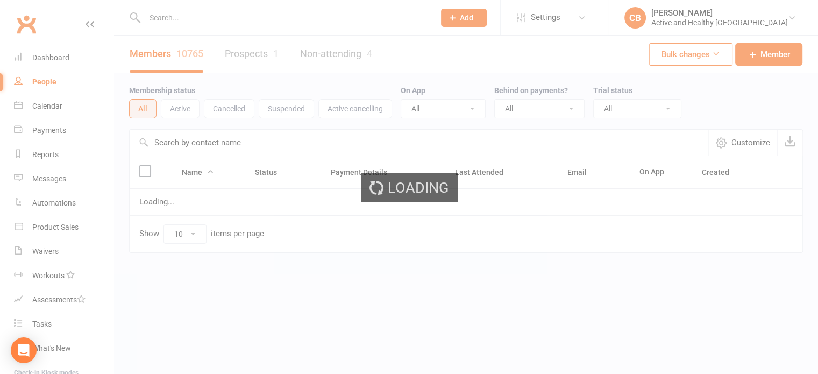
click at [197, 147] on input "text" at bounding box center [419, 143] width 579 height 26
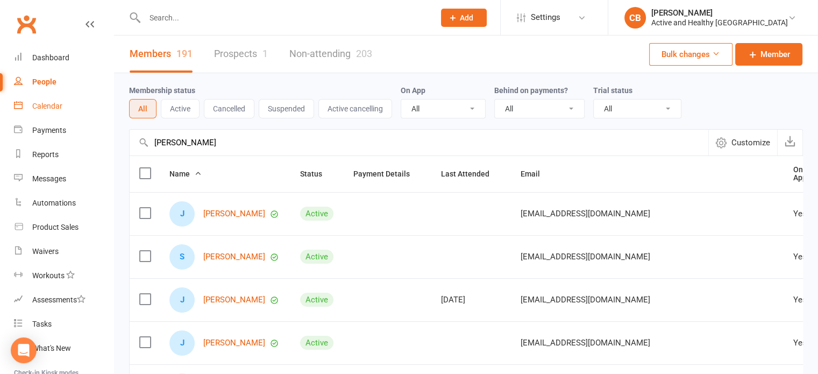
type input "john she"
click at [45, 109] on div "Calendar" at bounding box center [47, 106] width 30 height 9
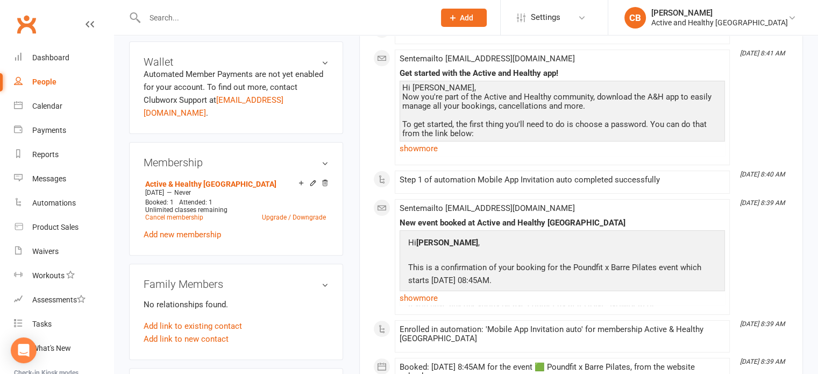
scroll to position [376, 0]
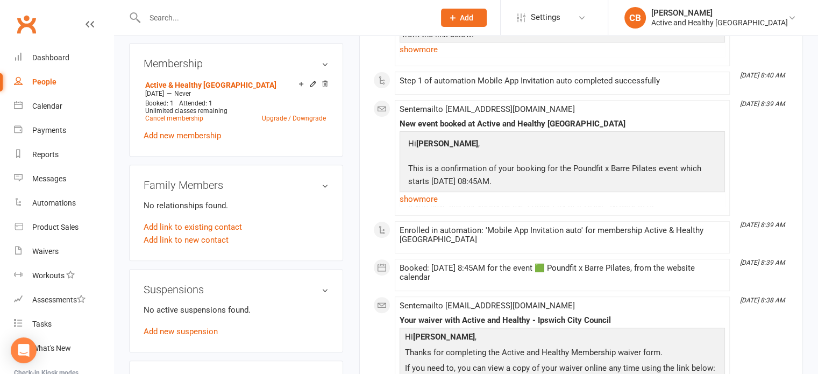
drag, startPoint x: 431, startPoint y: 279, endPoint x: 385, endPoint y: 254, distance: 51.7
click at [385, 254] on div "This Month [DATE] 8:47 AM Marked 'Attended' in roll call by Bec L for the event…" at bounding box center [581, 198] width 416 height 718
click at [453, 270] on div "Booked: [DATE] 8:45AM for the event 🟩 Poundfit x Barre Pilates, from the websit…" at bounding box center [561, 272] width 325 height 18
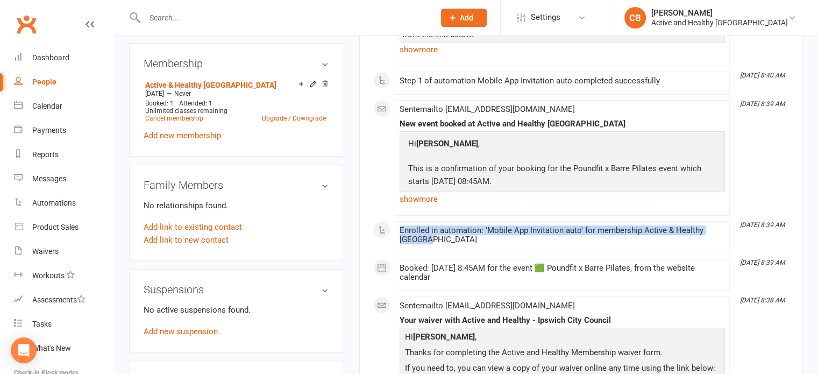
drag, startPoint x: 432, startPoint y: 236, endPoint x: 398, endPoint y: 228, distance: 35.3
click at [398, 228] on li "[DATE] 8:39 AM Enrolled in automation: 'Mobile App Invitation auto' for members…" at bounding box center [562, 237] width 335 height 32
click at [471, 231] on div "Enrolled in automation: 'Mobile App Invitation auto' for membership Active & He…" at bounding box center [561, 235] width 325 height 18
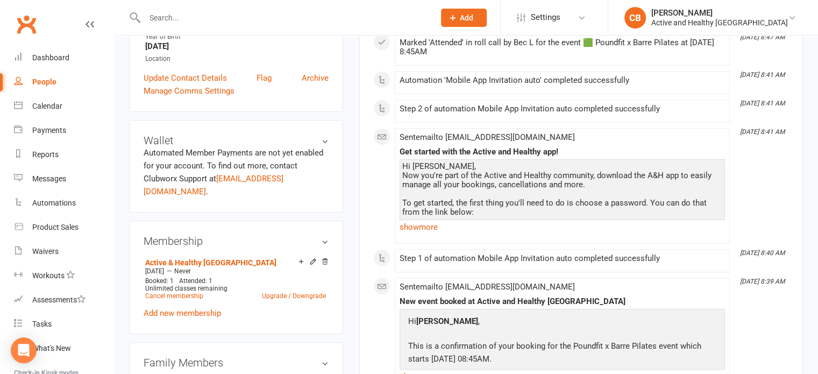
scroll to position [215, 0]
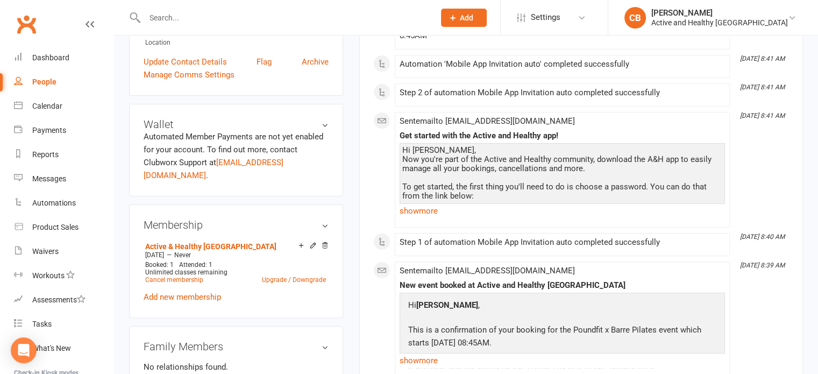
click at [318, 66] on link "Archive" at bounding box center [315, 61] width 27 height 13
